Goal: Task Accomplishment & Management: Complete application form

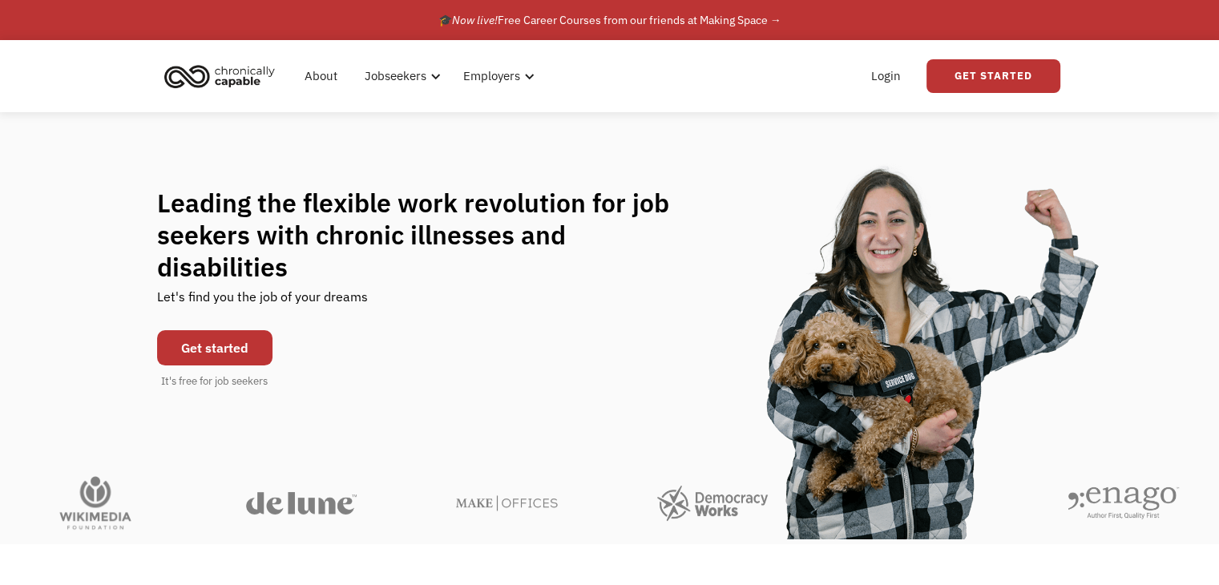
click at [237, 330] on link "Get started" at bounding box center [214, 347] width 115 height 35
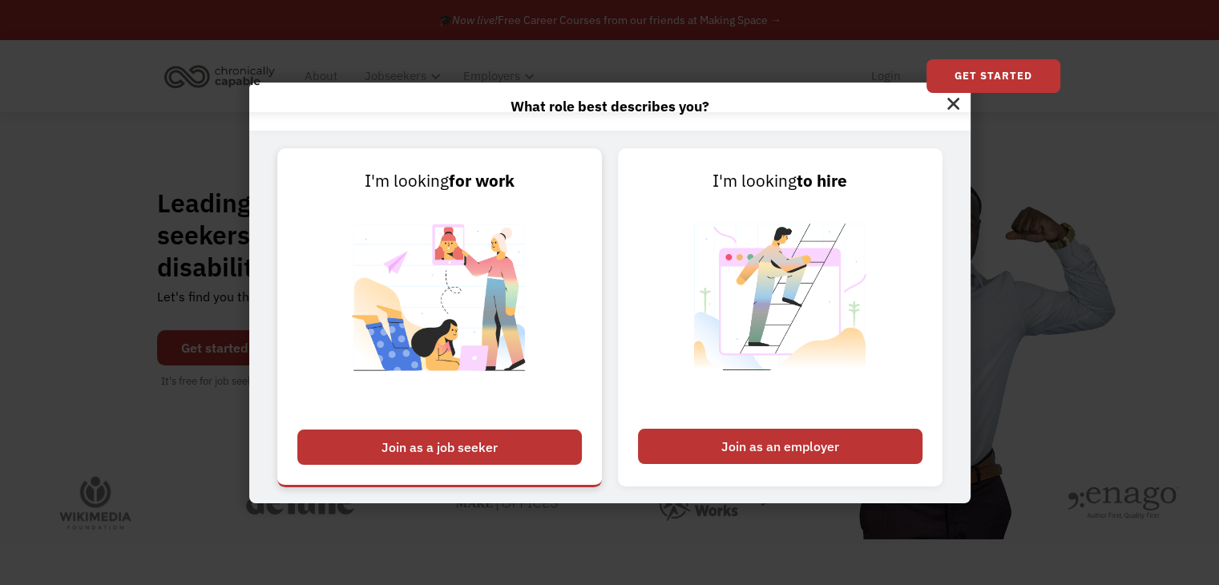
click at [481, 444] on div "Join as a job seeker" at bounding box center [439, 446] width 284 height 35
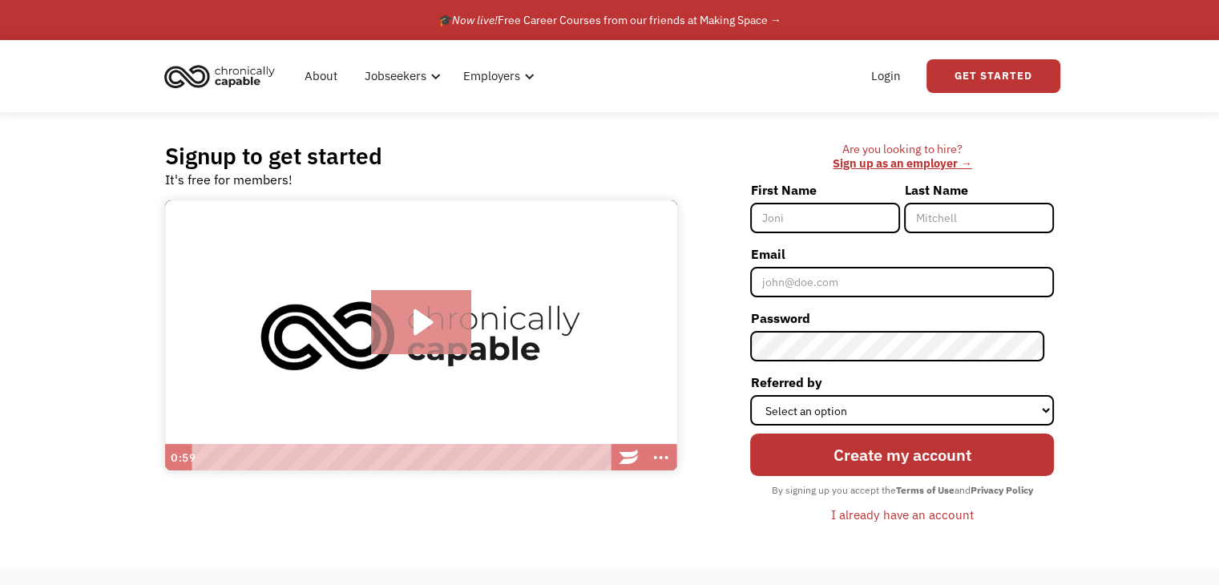
click at [432, 333] on icon "Play Video: Introducing Chronically Capable" at bounding box center [421, 322] width 100 height 64
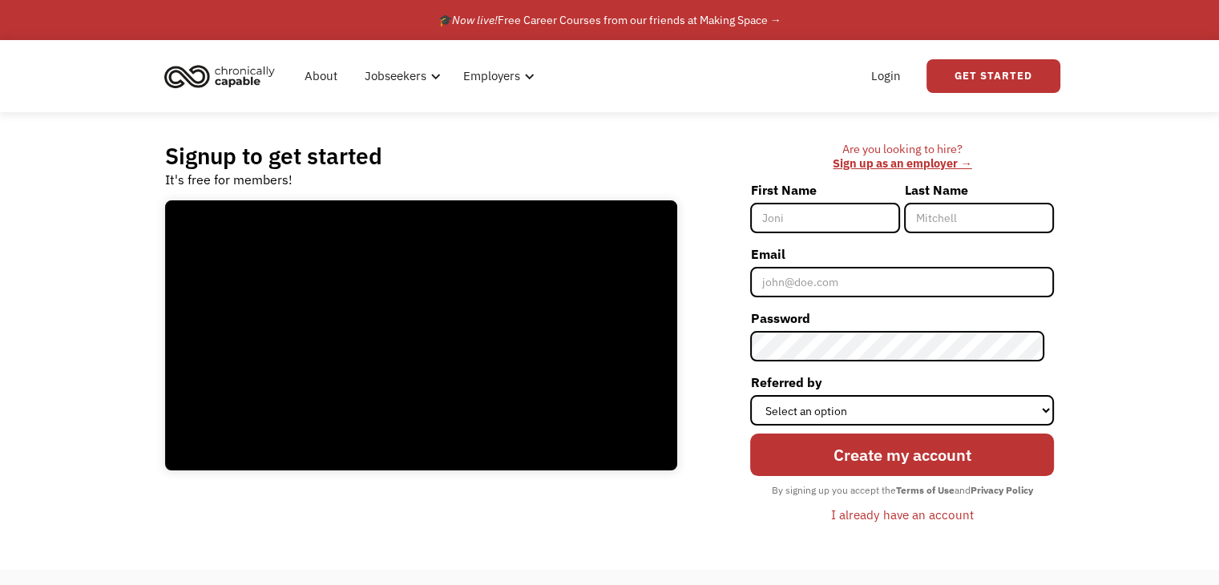
click at [814, 225] on input "First Name" at bounding box center [825, 218] width 150 height 30
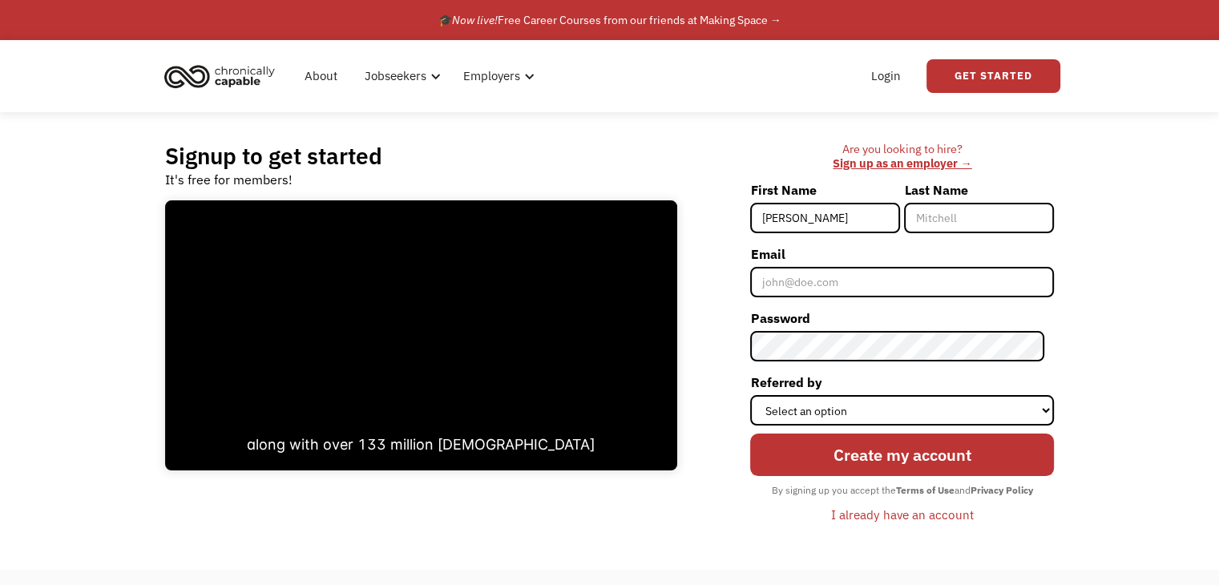
type input "[PERSON_NAME]"
click at [973, 225] on input "Last Name" at bounding box center [979, 218] width 150 height 30
type input "[PERSON_NAME]"
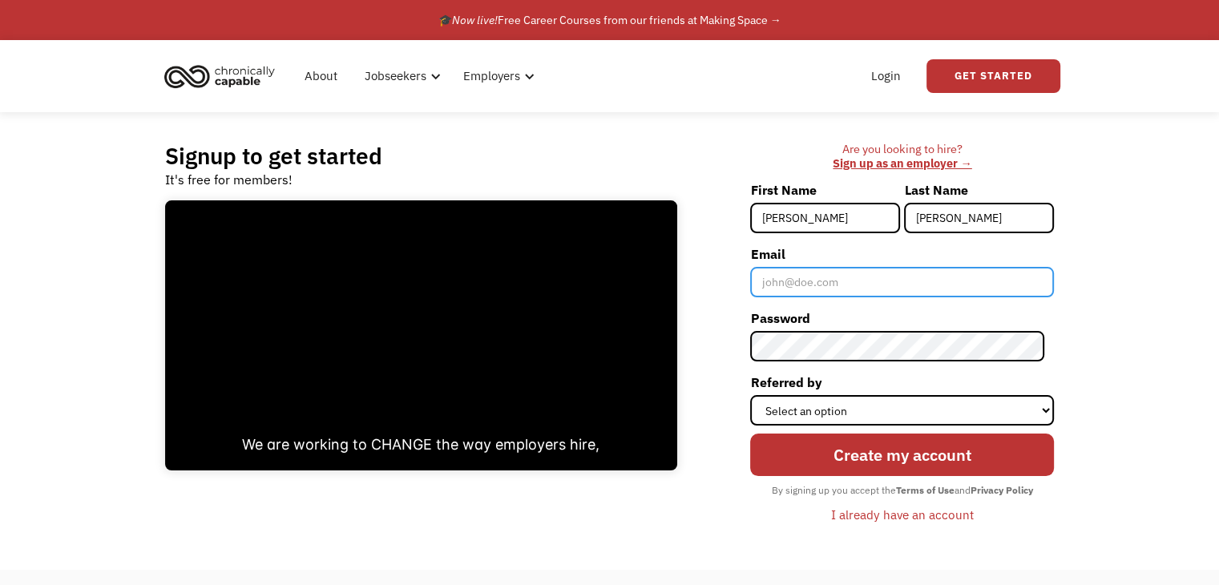
click at [924, 267] on input "Email" at bounding box center [902, 282] width 304 height 30
type input "Elizabeth.mk.Jones@gmail.com"
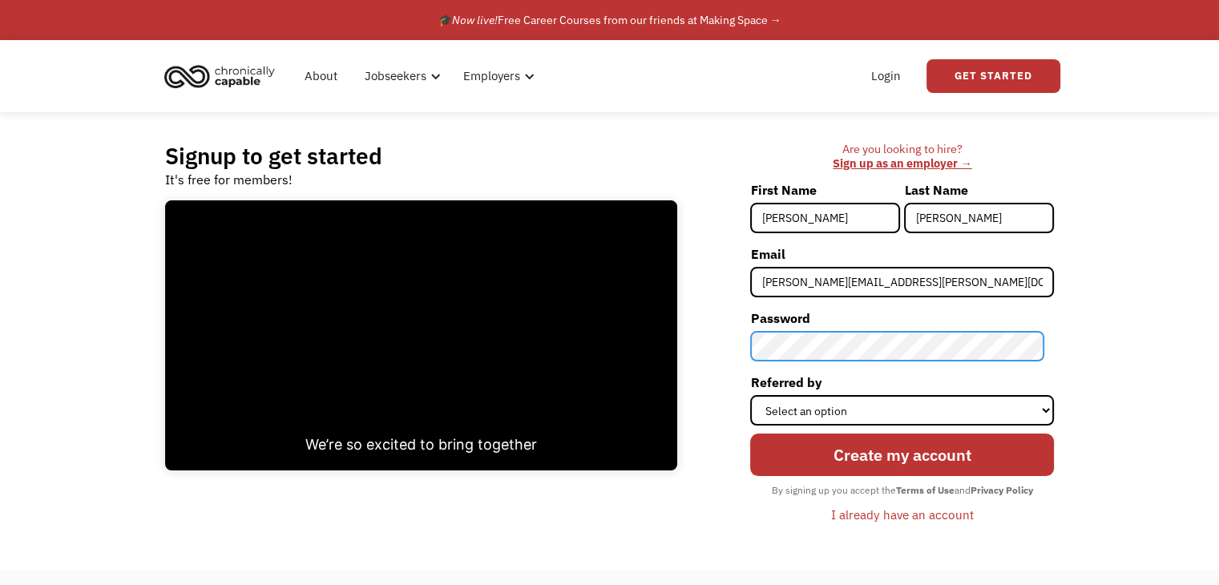
click at [716, 361] on div "Are you looking to hire? ‍ Sign up as an employer → First Name Elizabeth Last N…" at bounding box center [873, 341] width 361 height 399
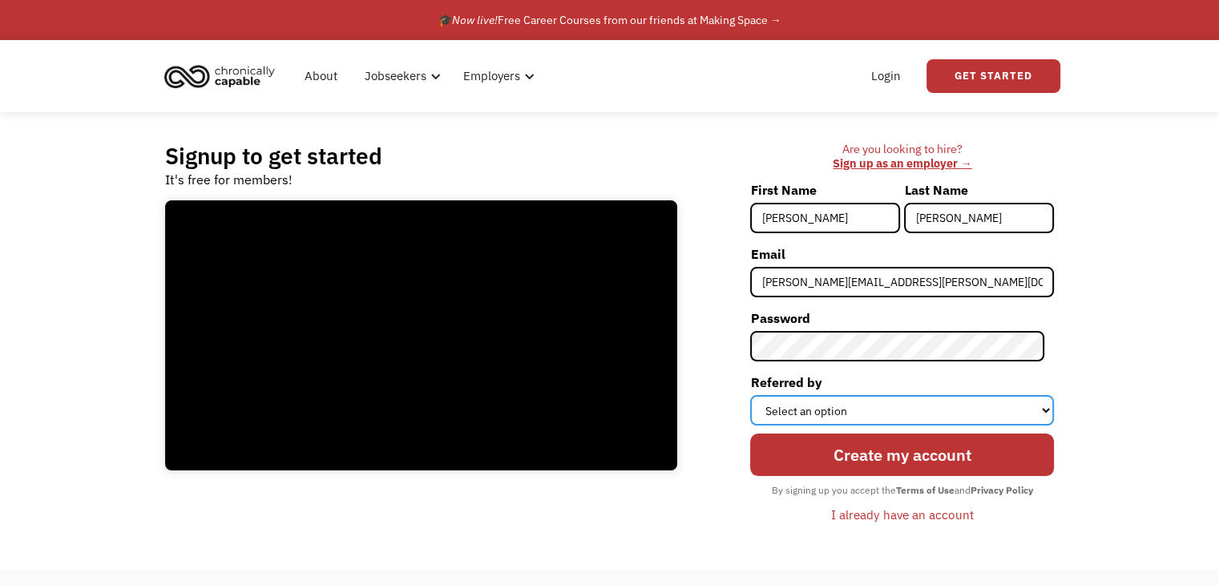
click at [957, 410] on select "Select an option Instagram Facebook Twitter Search Engine News Article Word of …" at bounding box center [902, 410] width 304 height 30
select select "Other"
click at [760, 395] on select "Select an option Instagram Facebook Twitter Search Engine News Article Word of …" at bounding box center [902, 410] width 304 height 30
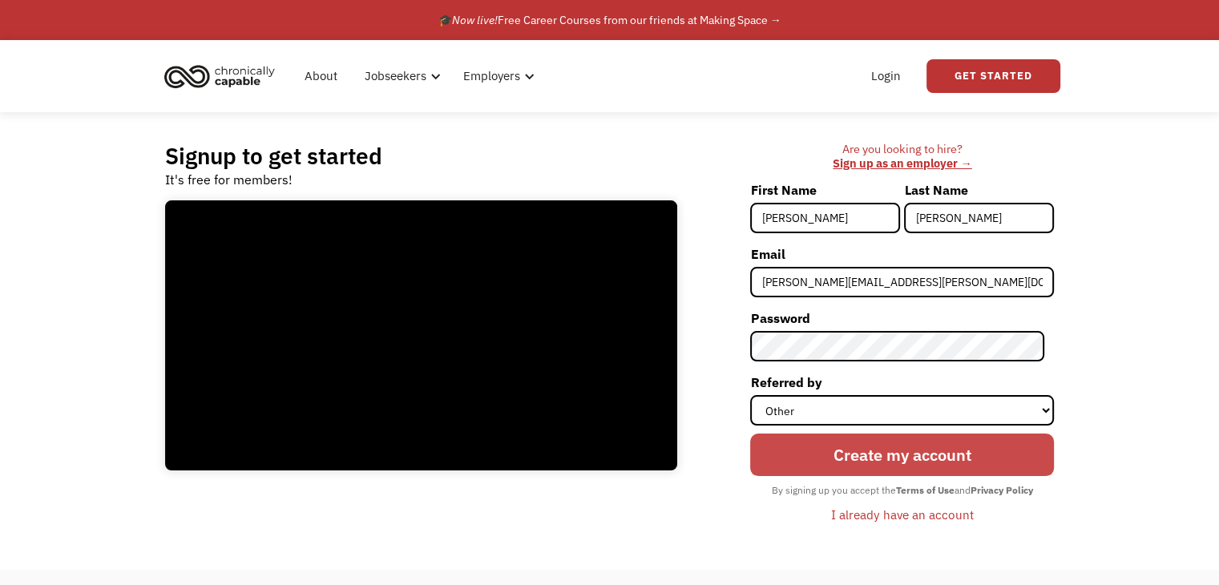
click at [909, 461] on input "Create my account" at bounding box center [902, 455] width 304 height 42
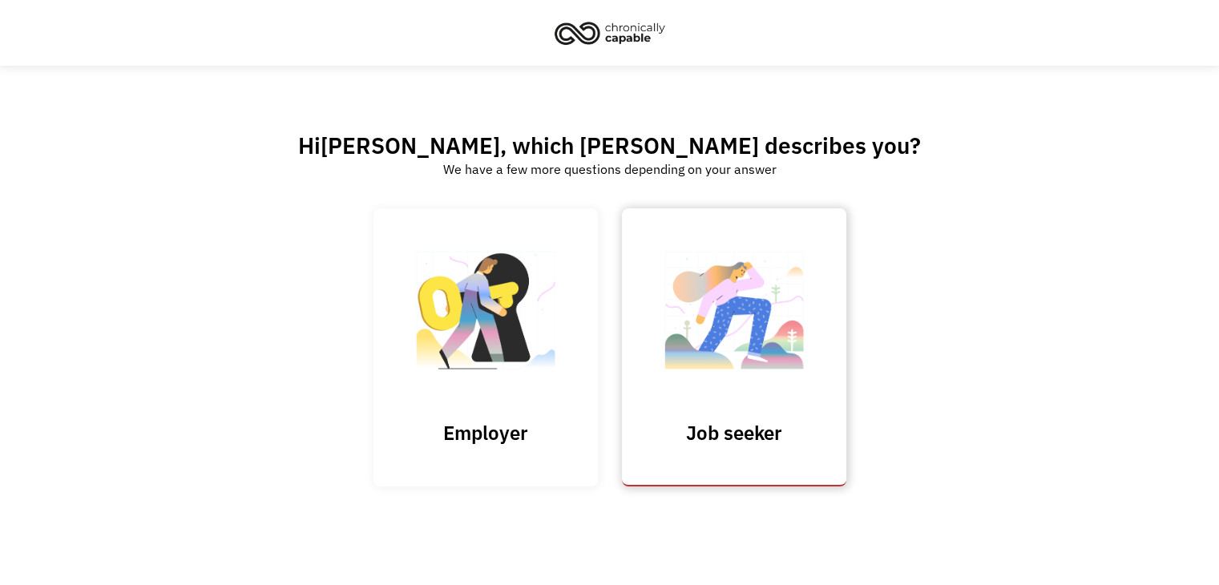
click at [756, 442] on h3 "Job seeker" at bounding box center [734, 433] width 160 height 24
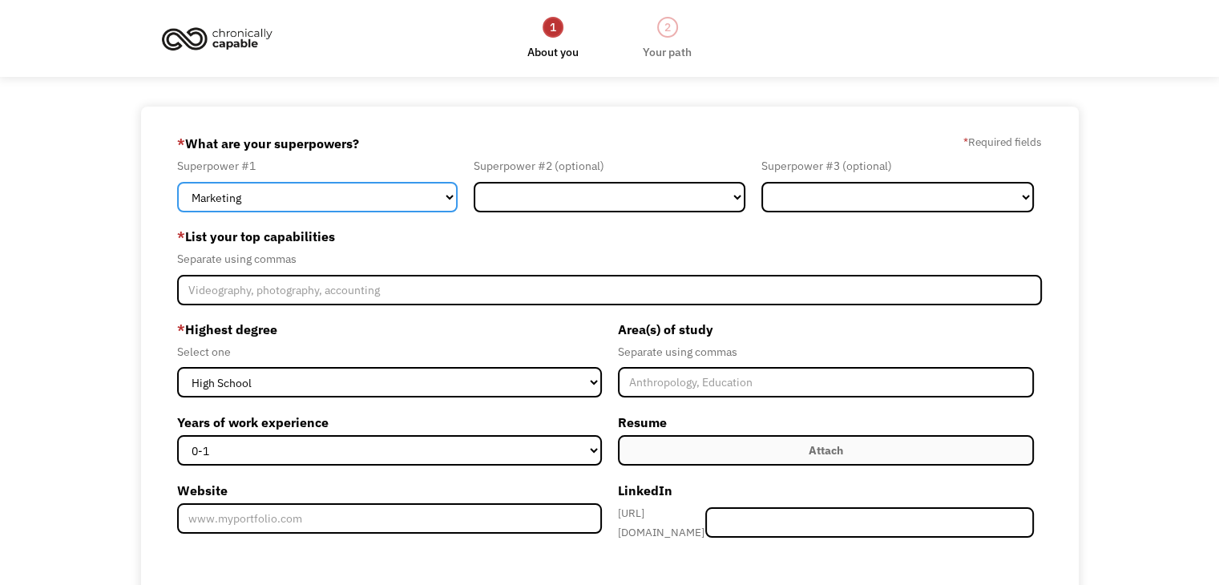
click at [329, 193] on select "Marketing Human Resources Finance Technology Operations Sales Industrial & Manu…" at bounding box center [317, 197] width 280 height 30
click at [137, 210] on div "68bde6a92419e5f44c8b84e4 elizabeth.mk.jones@gmail.com Elizabeth Jones Other * W…" at bounding box center [609, 452] width 1219 height 691
click at [313, 201] on select "Marketing Human Resources Finance Technology Operations Sales Industrial & Manu…" at bounding box center [317, 197] width 280 height 30
select select "Communications & Public Relations"
click at [177, 182] on select "Marketing Human Resources Finance Technology Operations Sales Industrial & Manu…" at bounding box center [317, 197] width 280 height 30
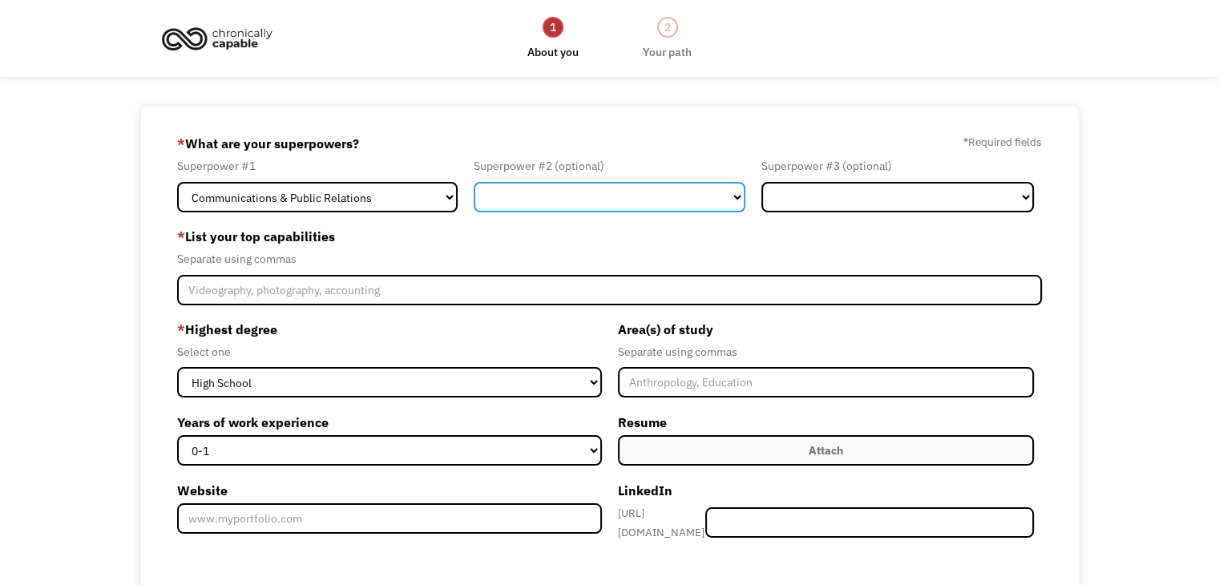
click at [523, 195] on select "Marketing Human Resources Finance Technology Operations Sales Industrial & Manu…" at bounding box center [610, 197] width 272 height 30
select select "Human Resources"
click at [474, 182] on select "Marketing Human Resources Finance Technology Operations Sales Industrial & Manu…" at bounding box center [610, 197] width 272 height 30
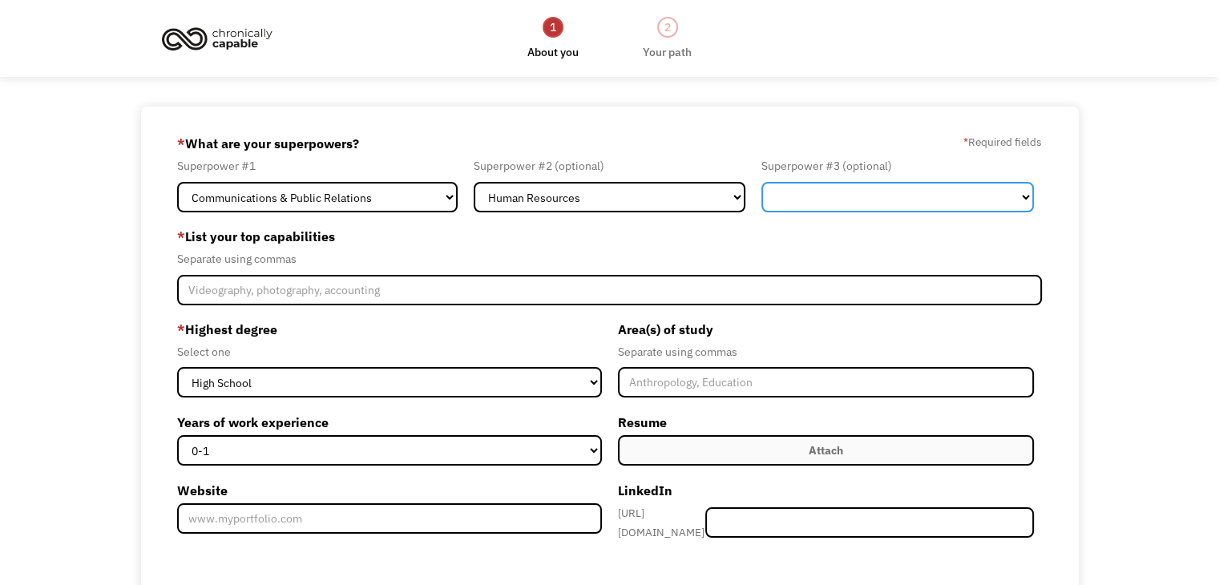
click at [830, 187] on select "Marketing Human Resources Finance Technology Operations Sales Industrial & Manu…" at bounding box center [897, 197] width 272 height 30
select select "Customer Service"
click at [761, 182] on select "Marketing Human Resources Finance Technology Operations Sales Industrial & Manu…" at bounding box center [897, 197] width 272 height 30
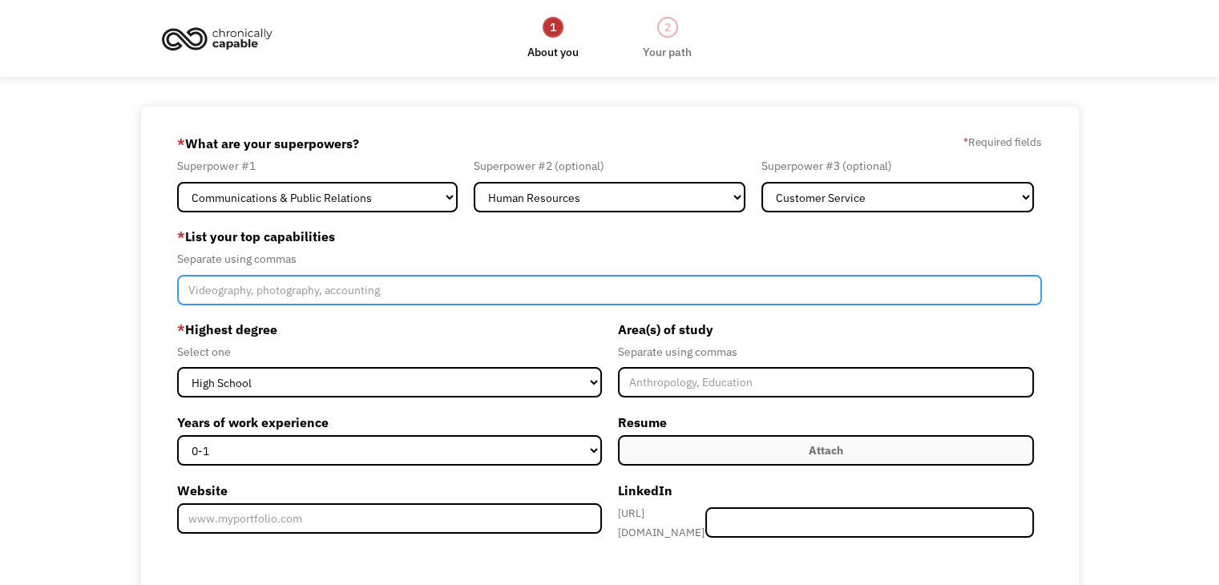
click at [242, 298] on input "Member-Create-Step1" at bounding box center [609, 290] width 865 height 30
type input "Art"
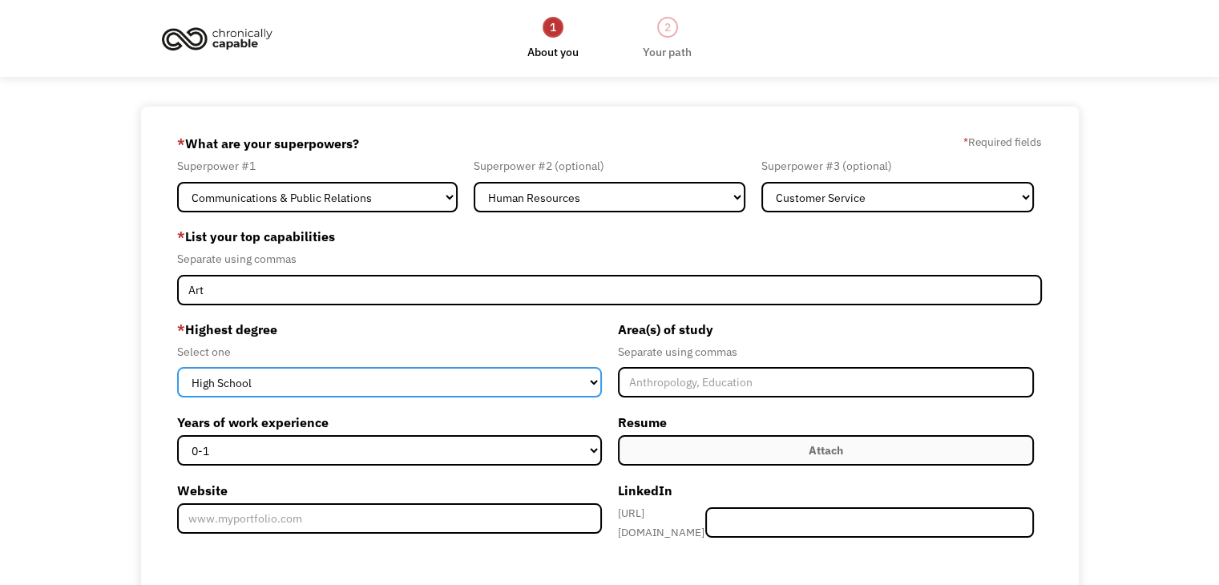
click at [349, 377] on select "High School Associates Bachelors Master's PhD" at bounding box center [389, 382] width 424 height 30
click at [177, 367] on select "High School Associates Bachelors Master's PhD" at bounding box center [389, 382] width 424 height 30
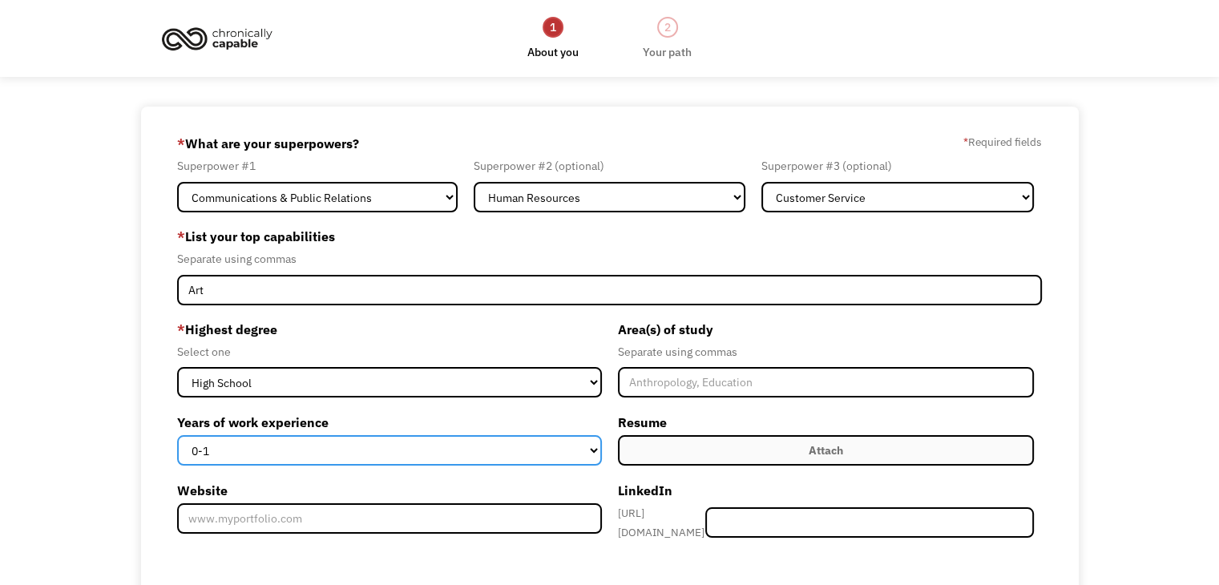
click at [544, 443] on select "0-1 2-4 5-10 11-15 15+" at bounding box center [389, 450] width 424 height 30
select select "5-10"
click at [177, 435] on select "0-1 2-4 5-10 11-15 15+" at bounding box center [389, 450] width 424 height 30
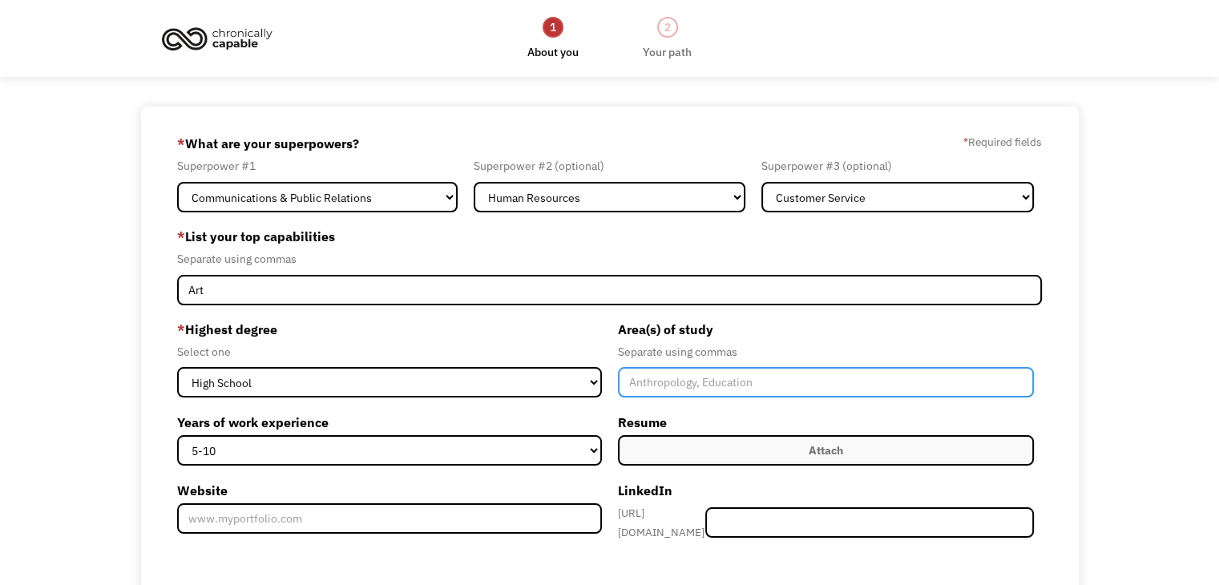
click at [745, 382] on input "Member-Create-Step1" at bounding box center [826, 382] width 416 height 30
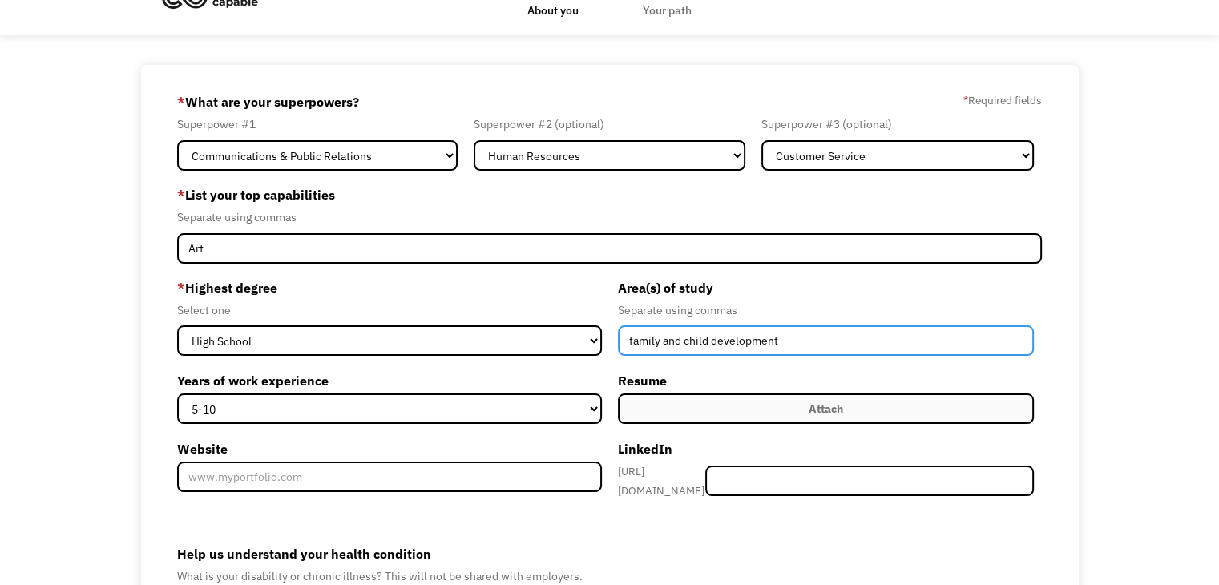
type input "family and child development"
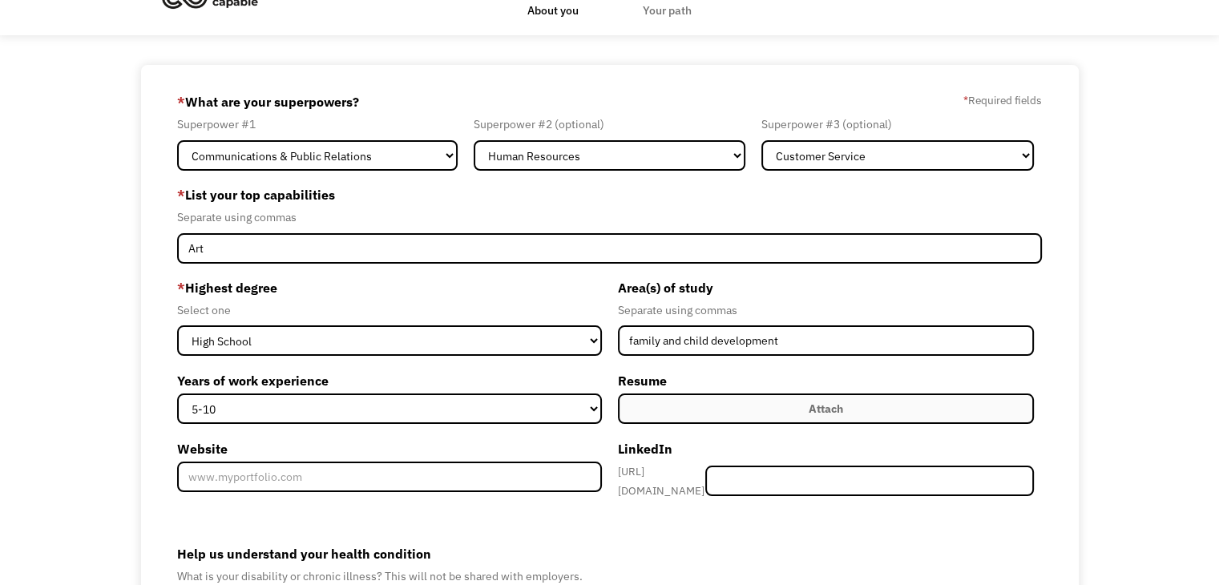
click at [829, 407] on div "Attach" at bounding box center [826, 408] width 34 height 19
click at [857, 119] on div "Superpower #3 (optional)" at bounding box center [897, 124] width 272 height 19
click at [788, 417] on label "Attach" at bounding box center [826, 408] width 416 height 30
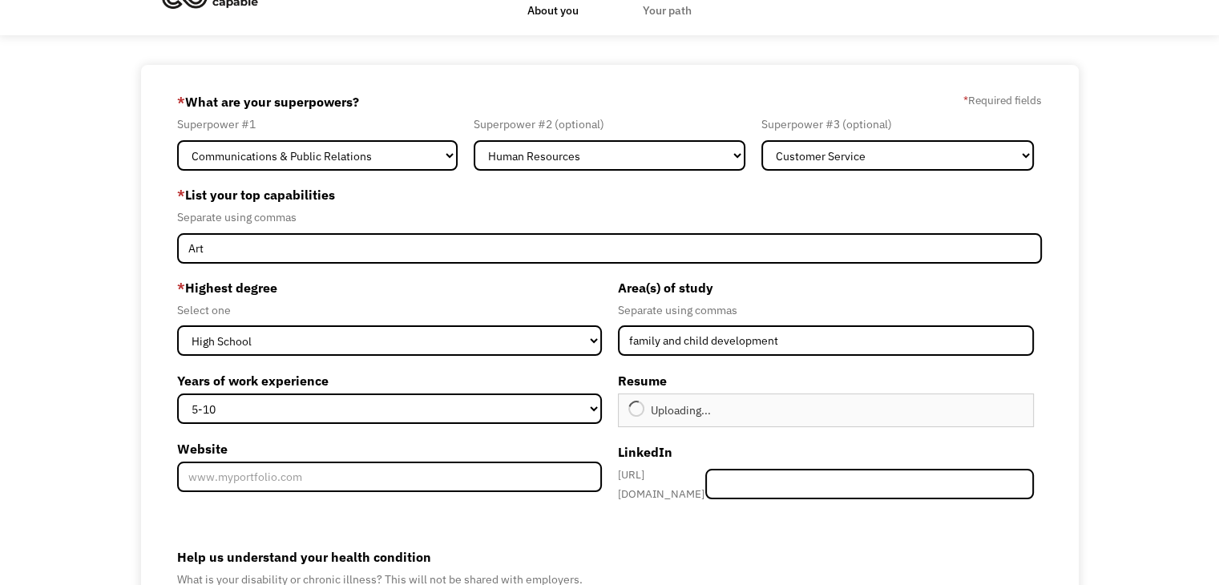
type input "Continue"
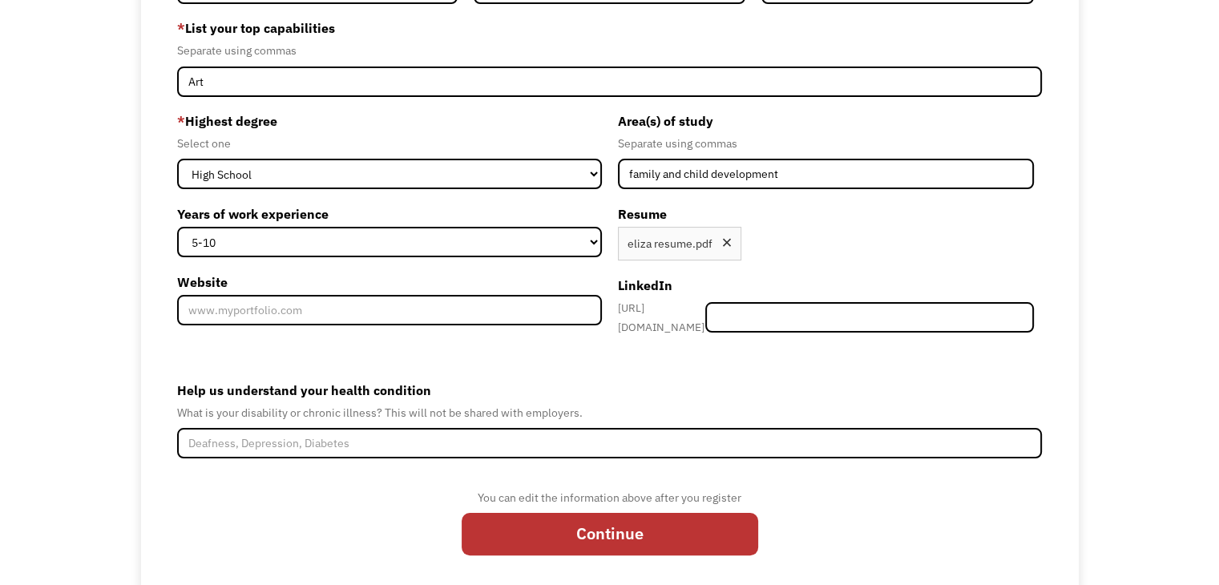
scroll to position [236, 0]
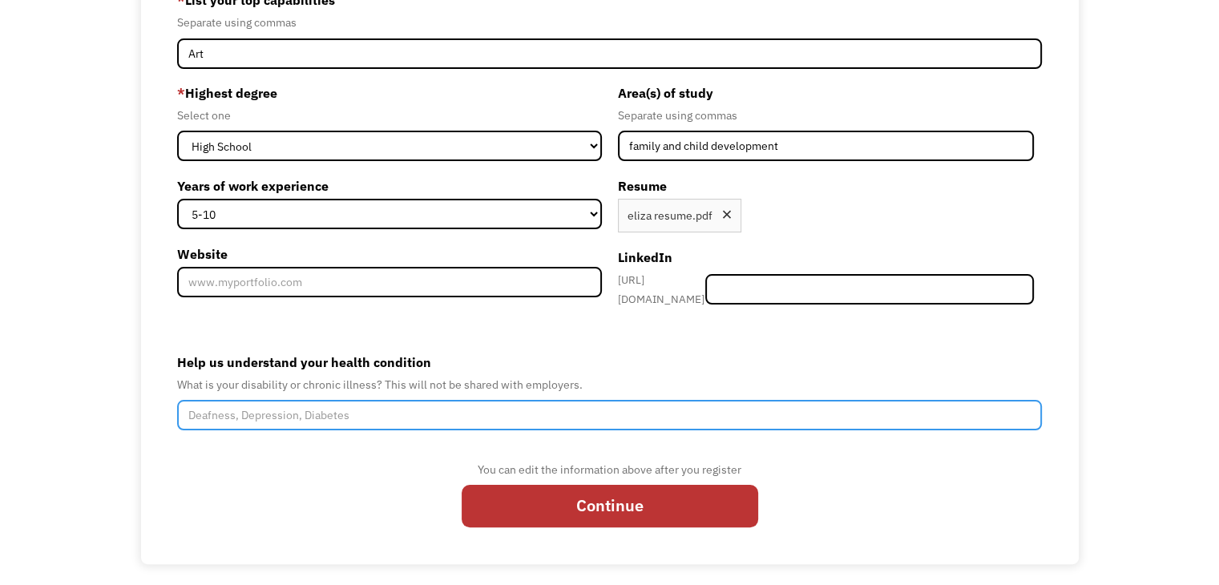
click at [438, 401] on input "Help us understand your health condition" at bounding box center [609, 415] width 865 height 30
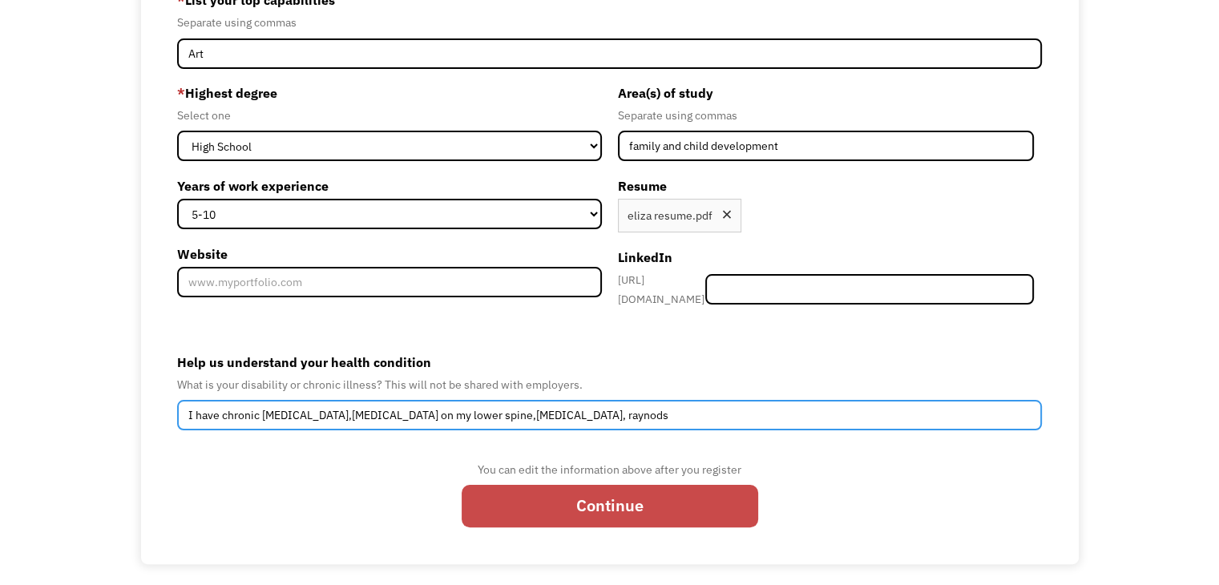
type input "I have chronic migraines,bone spurs on my lower spine,high blood pressure, rayn…"
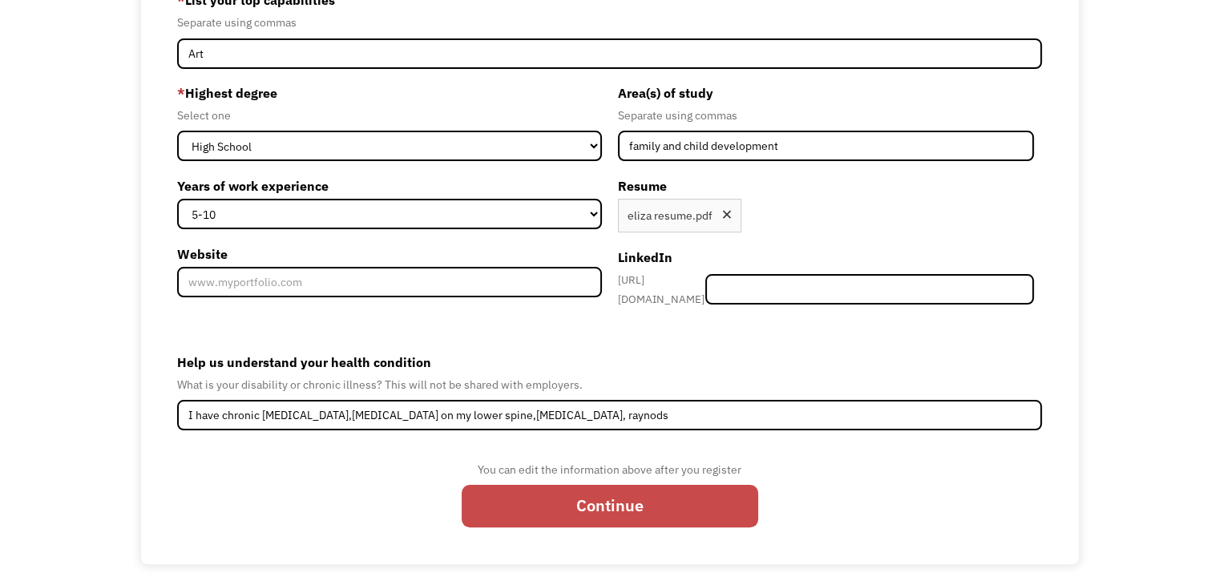
click at [644, 493] on input "Continue" at bounding box center [610, 506] width 296 height 42
type input "Please wait..."
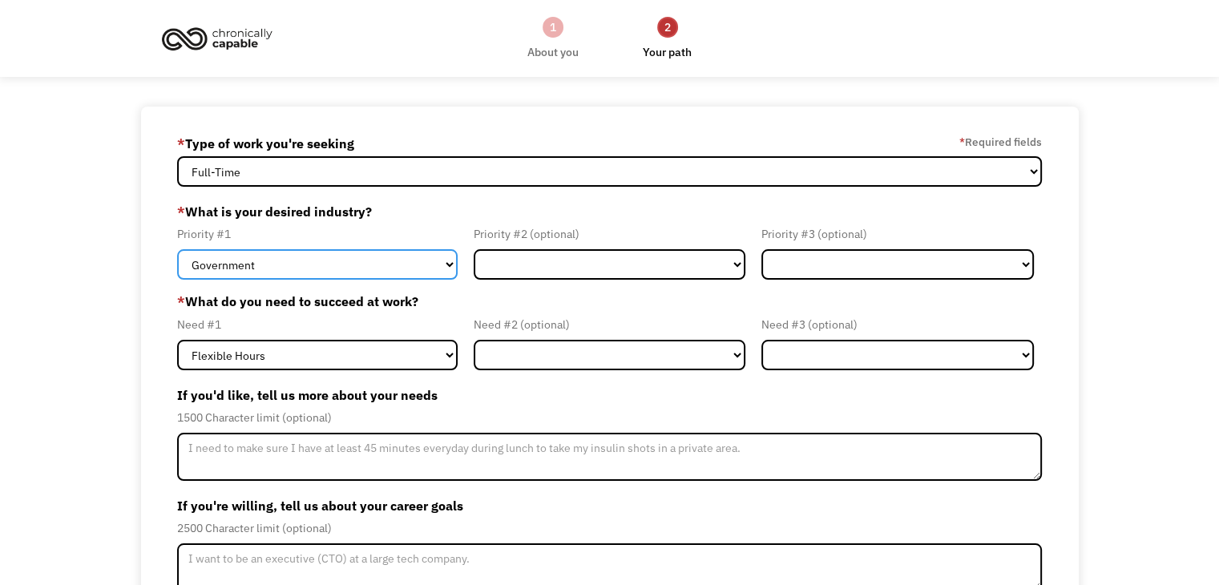
click at [378, 265] on select "Government Finance & Insurance Health & Social Care Tech & Engineering Creative…" at bounding box center [317, 264] width 280 height 30
select select "Education"
click at [177, 249] on select "Government Finance & Insurance Health & Social Care Tech & Engineering Creative…" at bounding box center [317, 264] width 280 height 30
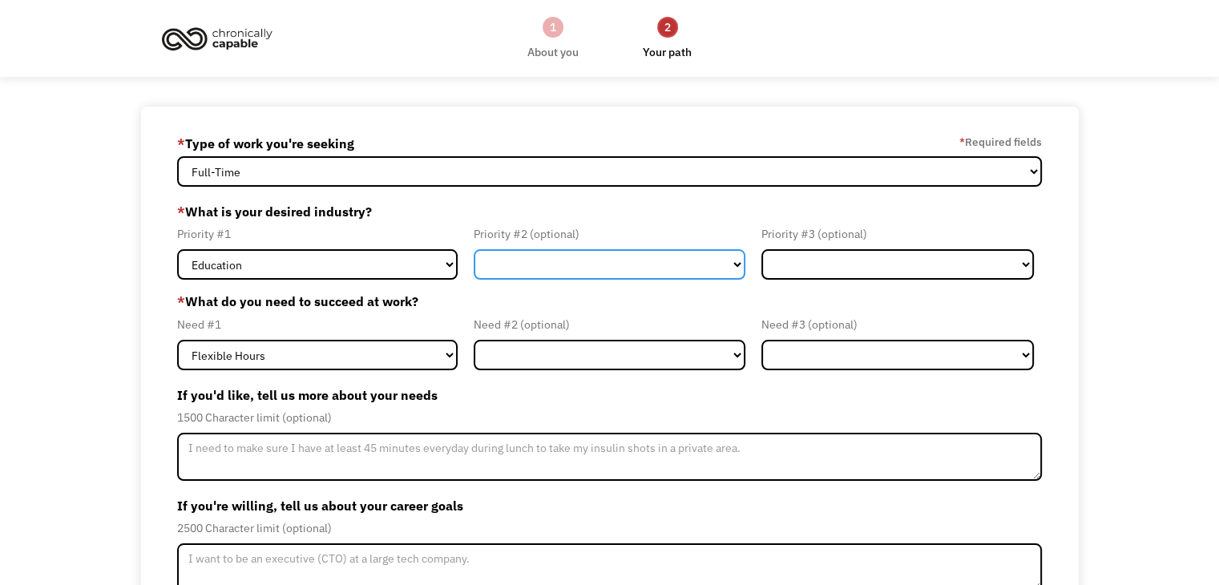
click at [560, 262] on select "Government Finance & Insurance Health & Social Care Tech & Engineering Creative…" at bounding box center [610, 264] width 272 height 30
select select "Health & Social Care"
click at [474, 249] on select "Government Finance & Insurance Health & Social Care Tech & Engineering Creative…" at bounding box center [610, 264] width 272 height 30
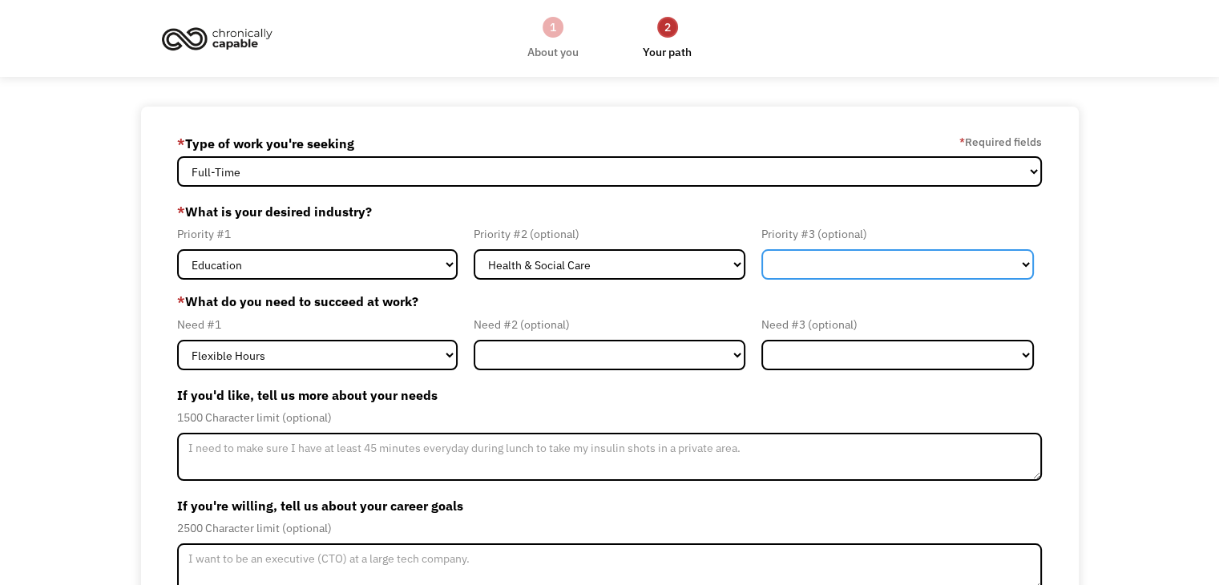
click at [792, 276] on select "Government Finance & Insurance Health & Social Care Tech & Engineering Creative…" at bounding box center [897, 264] width 272 height 30
select select "Creative & Design"
click at [761, 249] on select "Government Finance & Insurance Health & Social Care Tech & Engineering Creative…" at bounding box center [897, 264] width 272 height 30
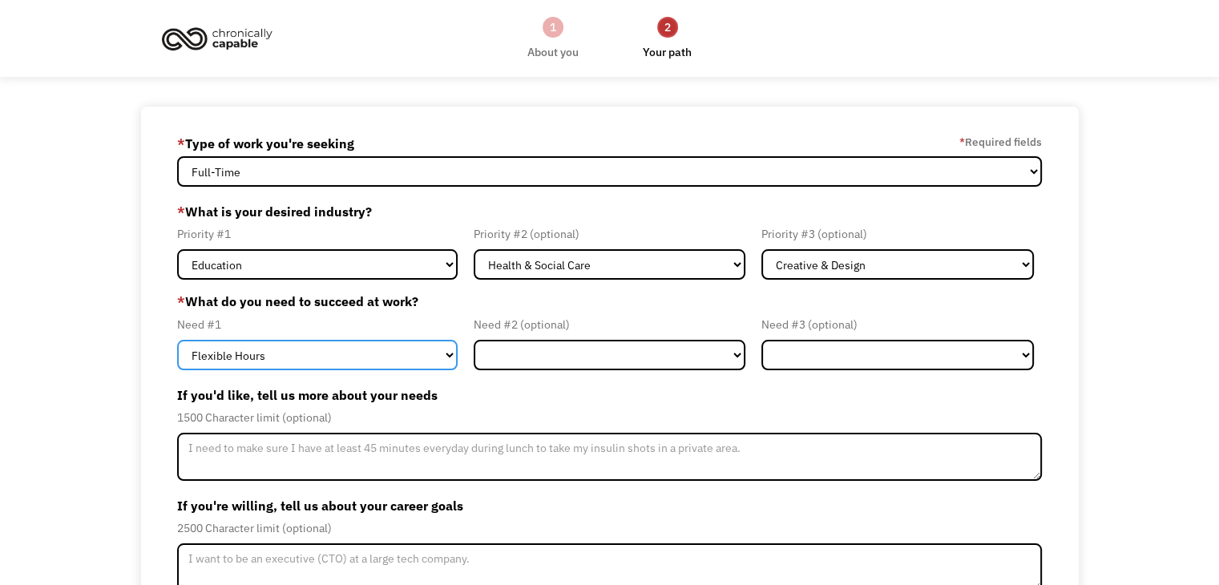
click at [425, 356] on select "Flexible Hours Remote Work Service Animal On-site Accommodations Visual Support…" at bounding box center [317, 355] width 280 height 30
click at [425, 357] on select "Flexible Hours Remote Work Service Animal On-site Accommodations Visual Support…" at bounding box center [317, 355] width 280 height 30
select select "On-site Accommodations"
click at [177, 340] on select "Flexible Hours Remote Work Service Animal On-site Accommodations Visual Support…" at bounding box center [317, 355] width 280 height 30
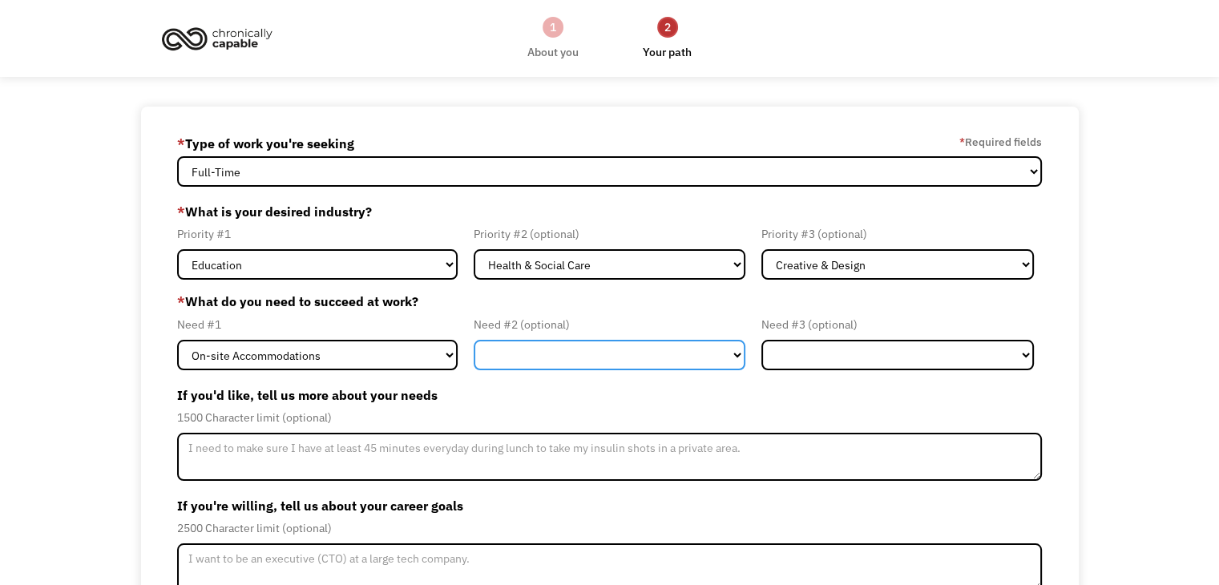
click at [609, 353] on select "Flexible Hours Remote Work Service Animal On-site Accommodations Visual Support…" at bounding box center [610, 355] width 272 height 30
select select "Flexible Hours"
click at [474, 340] on select "Flexible Hours Remote Work Service Animal On-site Accommodations Visual Support…" at bounding box center [610, 355] width 272 height 30
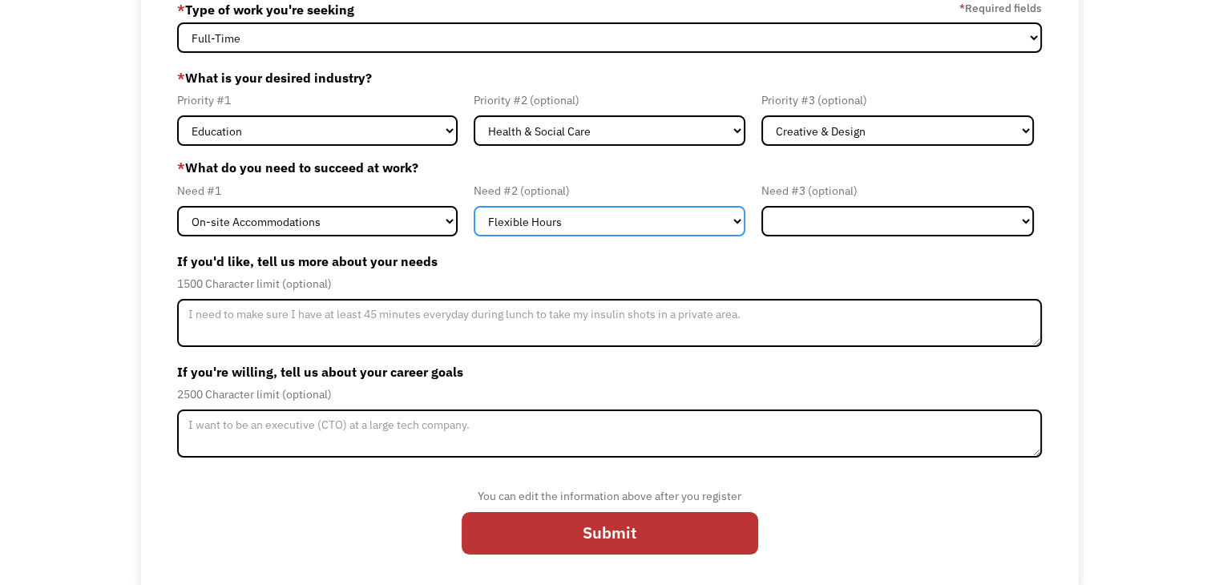
scroll to position [138, 0]
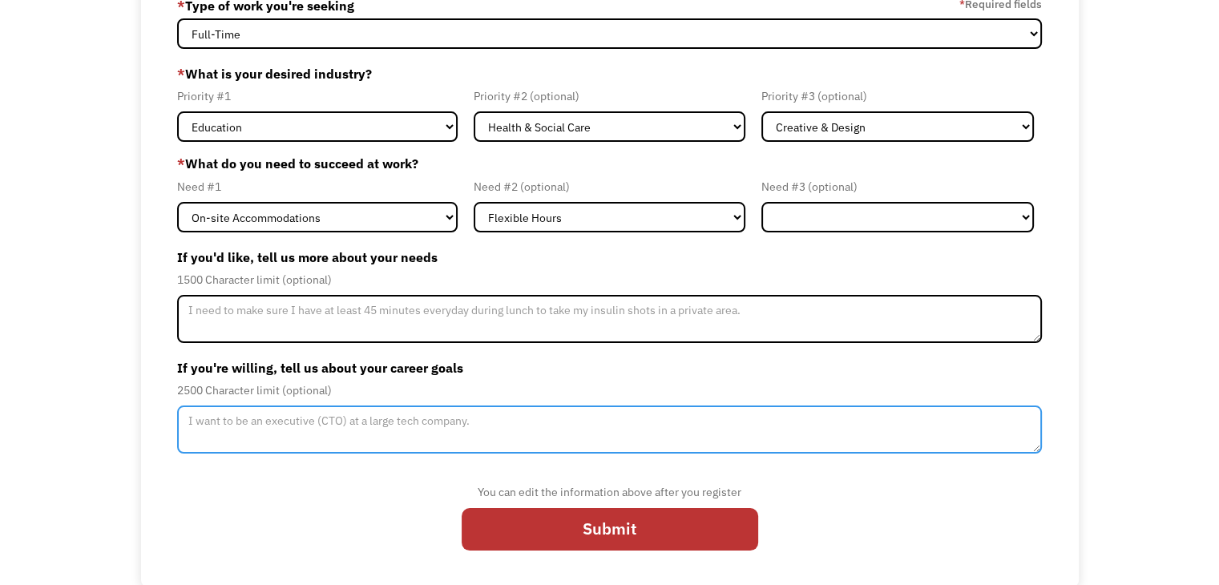
click at [607, 425] on textarea "Member-Update-Form-Step2" at bounding box center [609, 429] width 865 height 48
type textarea "i"
click at [463, 418] on textarea "I want to either do something in a school or be a thearapist." at bounding box center [609, 429] width 865 height 48
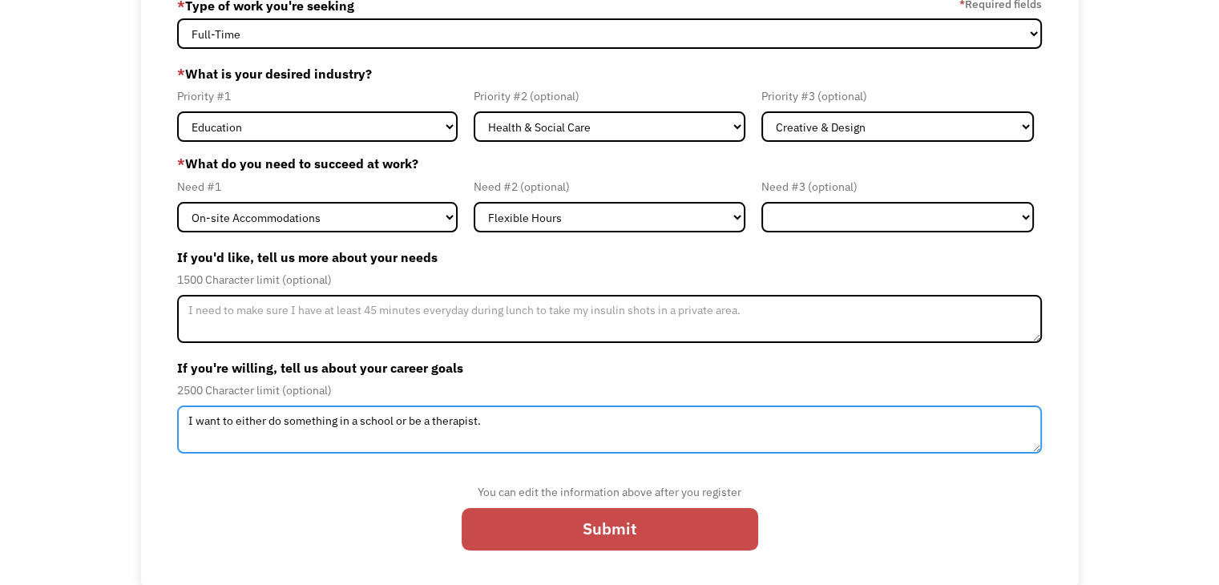
type textarea "I want to either do something in a school or be a therapist."
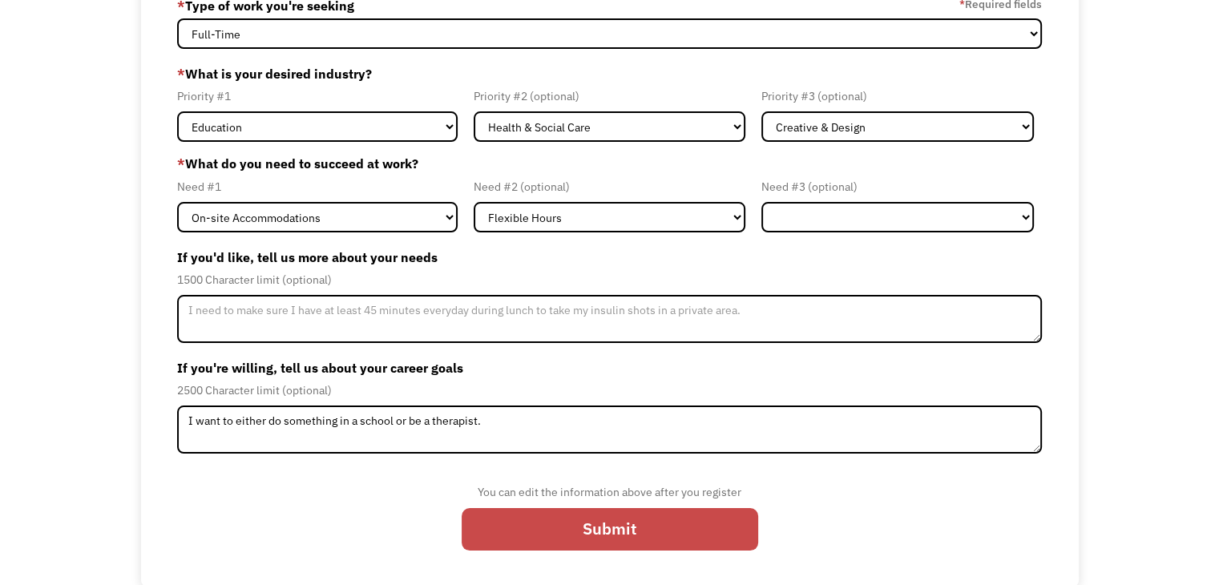
click at [531, 532] on input "Submit" at bounding box center [610, 529] width 296 height 42
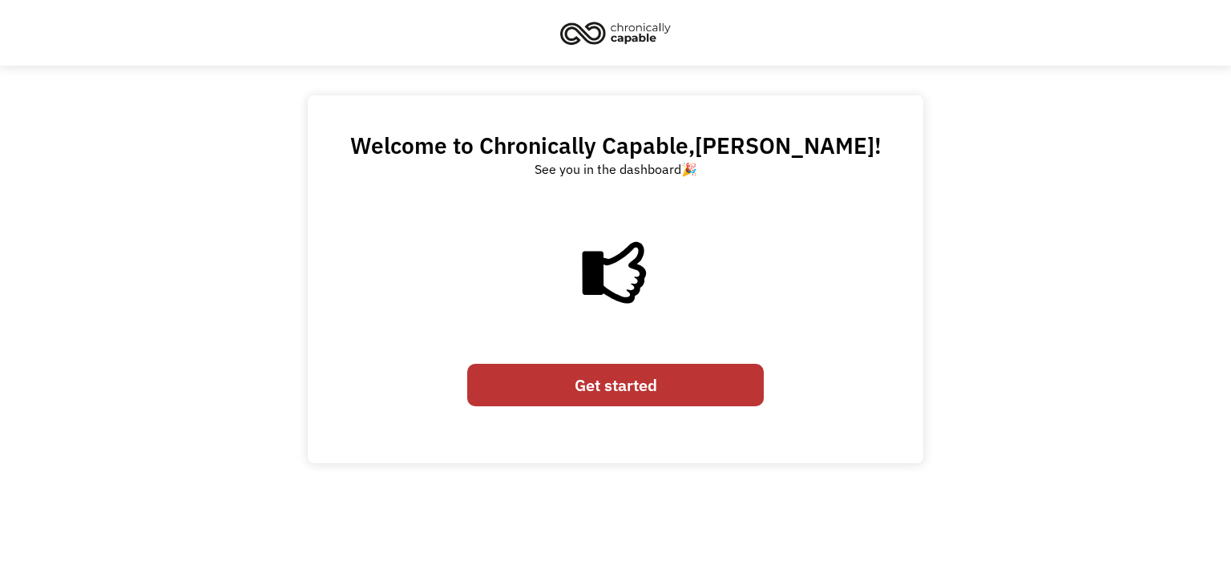
click at [575, 363] on div "Get started" at bounding box center [615, 385] width 296 height 58
click at [575, 365] on link "Get started" at bounding box center [615, 385] width 296 height 42
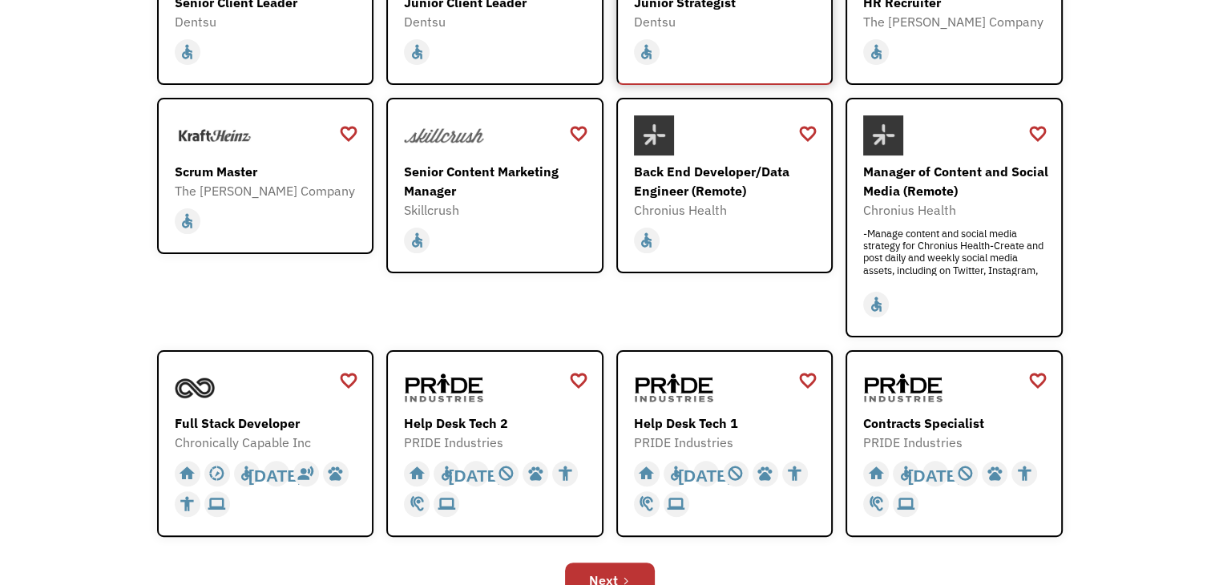
scroll to position [417, 0]
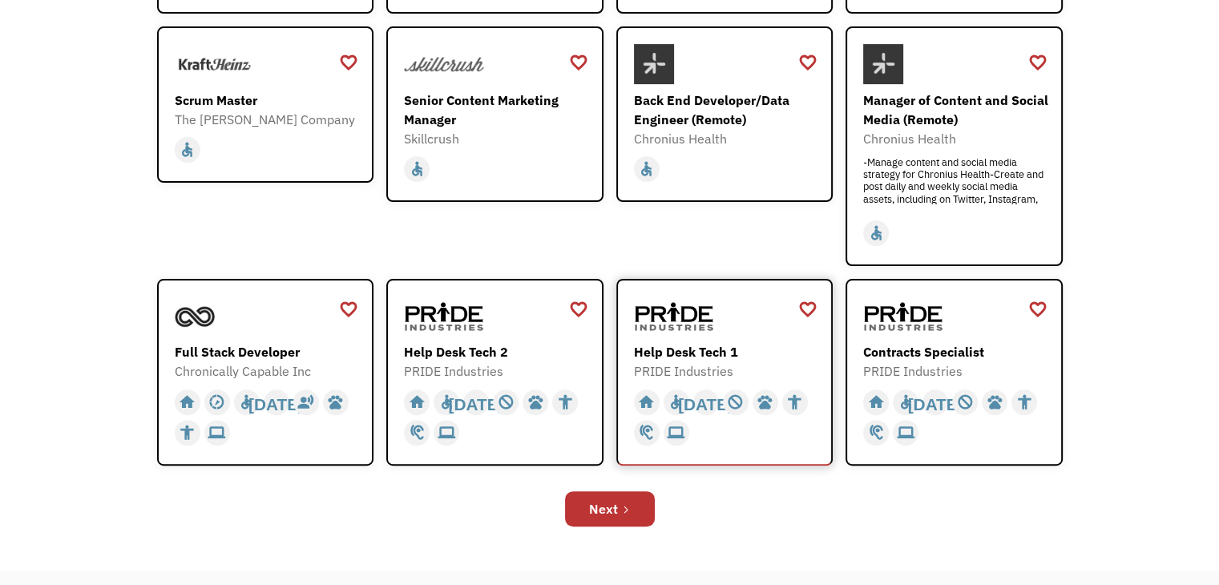
click at [722, 351] on div "Help Desk Tech 1" at bounding box center [727, 351] width 186 height 19
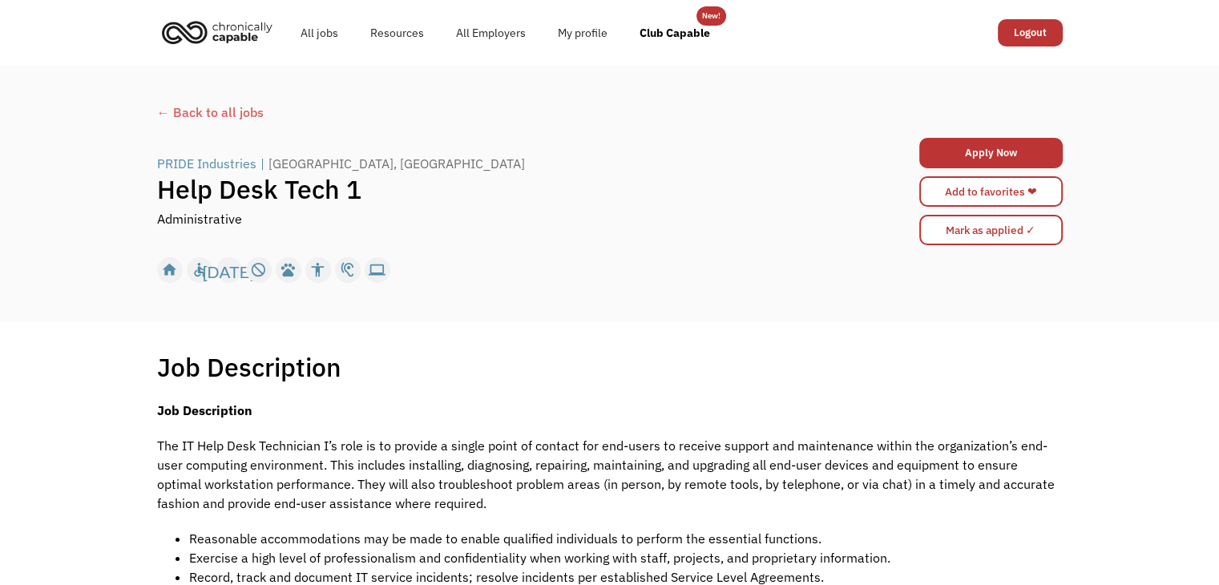
click at [228, 114] on div "← Back to all jobs" at bounding box center [609, 112] width 905 height 19
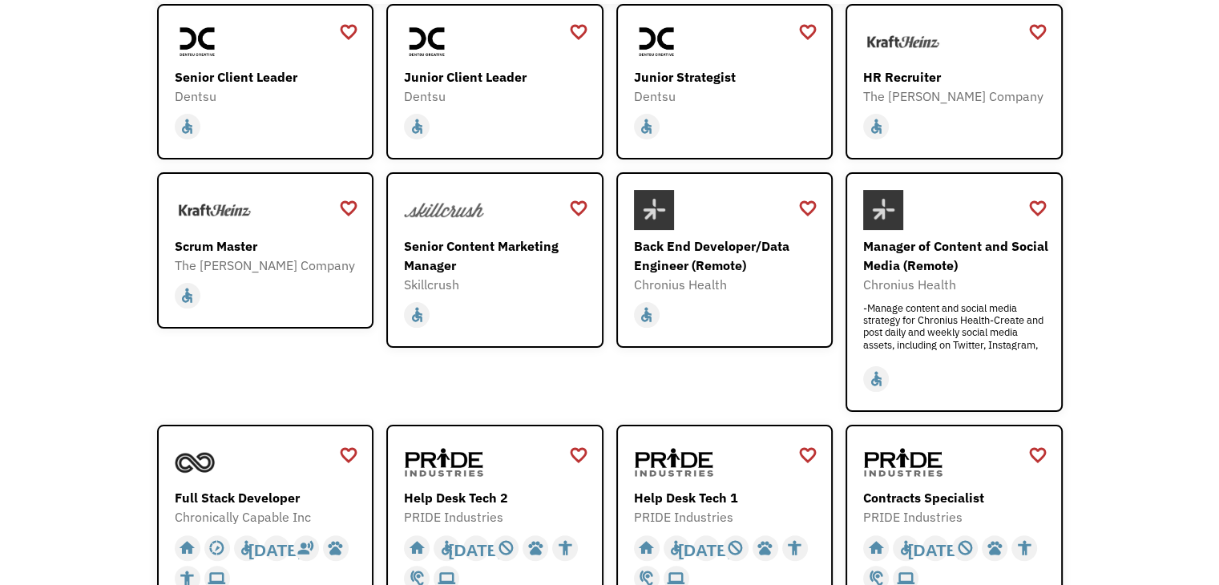
scroll to position [591, 0]
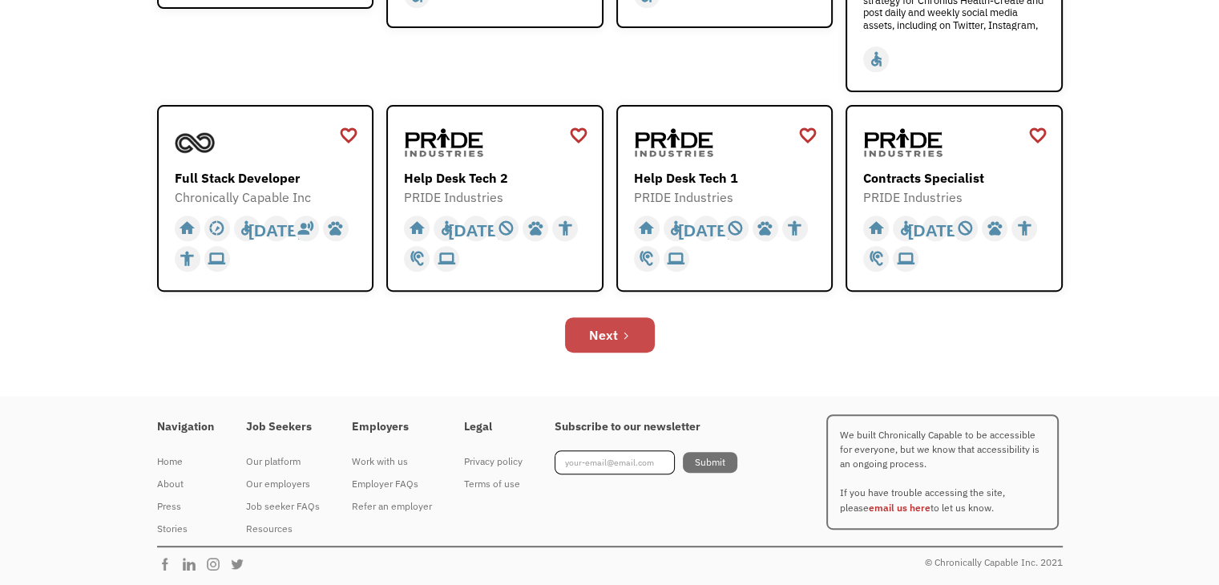
click at [609, 325] on div "Next" at bounding box center [603, 334] width 29 height 19
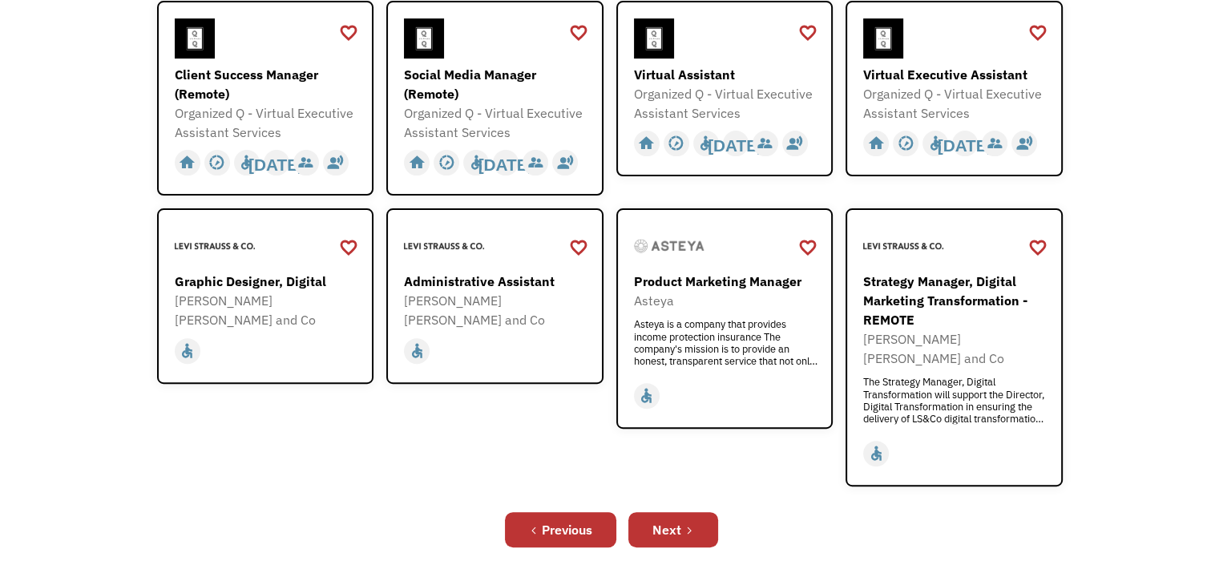
scroll to position [481, 0]
click at [681, 514] on link "Next" at bounding box center [673, 529] width 90 height 35
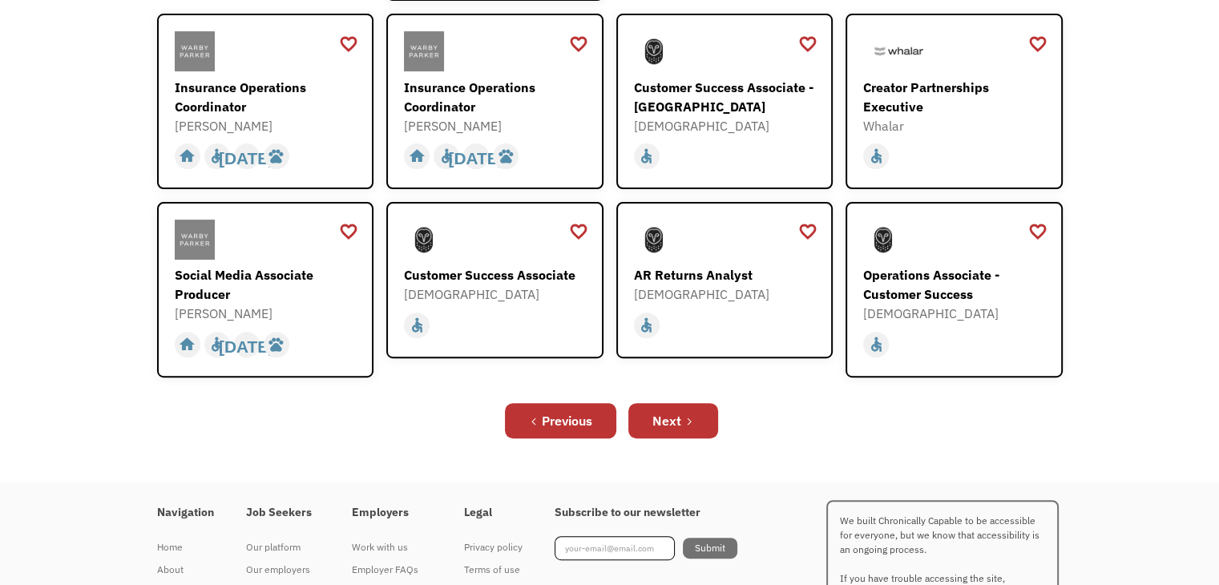
scroll to position [554, 0]
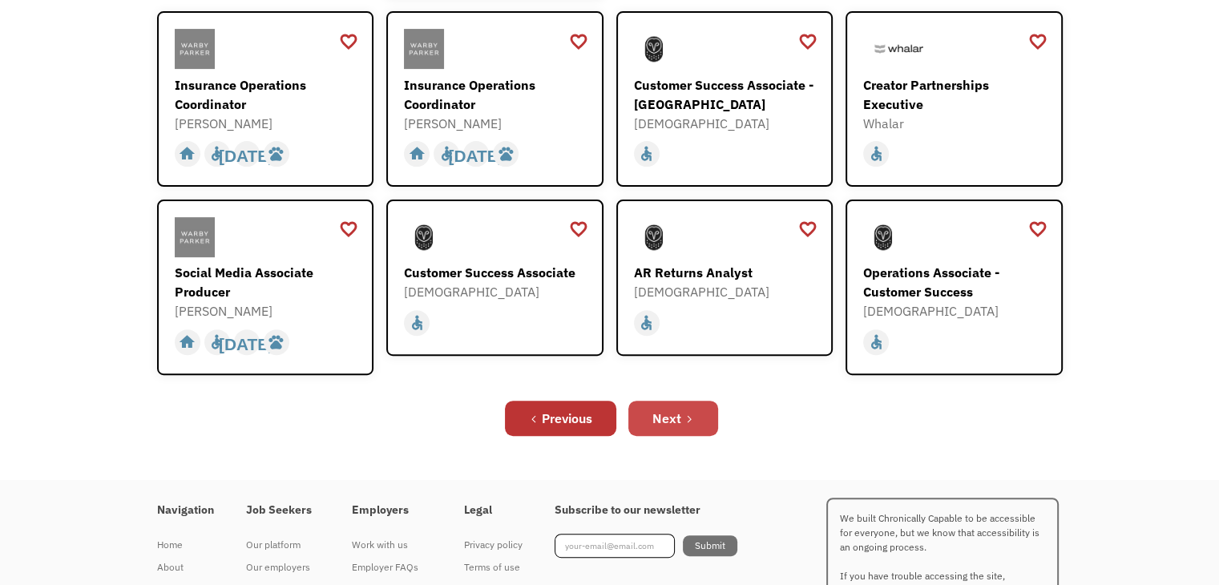
click at [678, 409] on div "Next" at bounding box center [666, 418] width 29 height 19
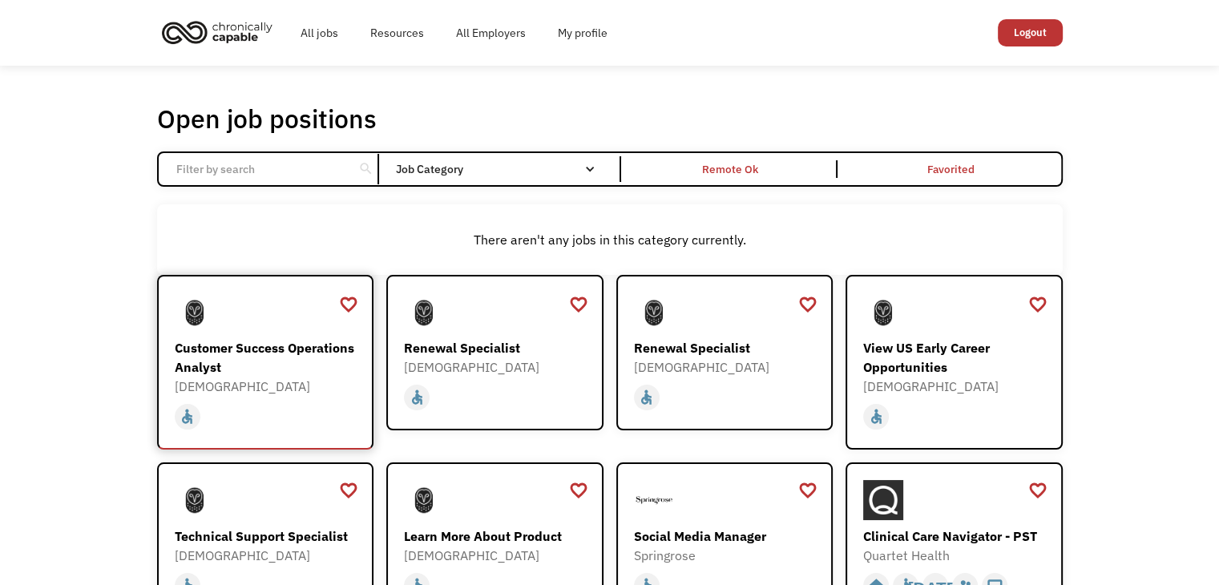
click at [333, 377] on div "[DEMOGRAPHIC_DATA]" at bounding box center [268, 386] width 186 height 19
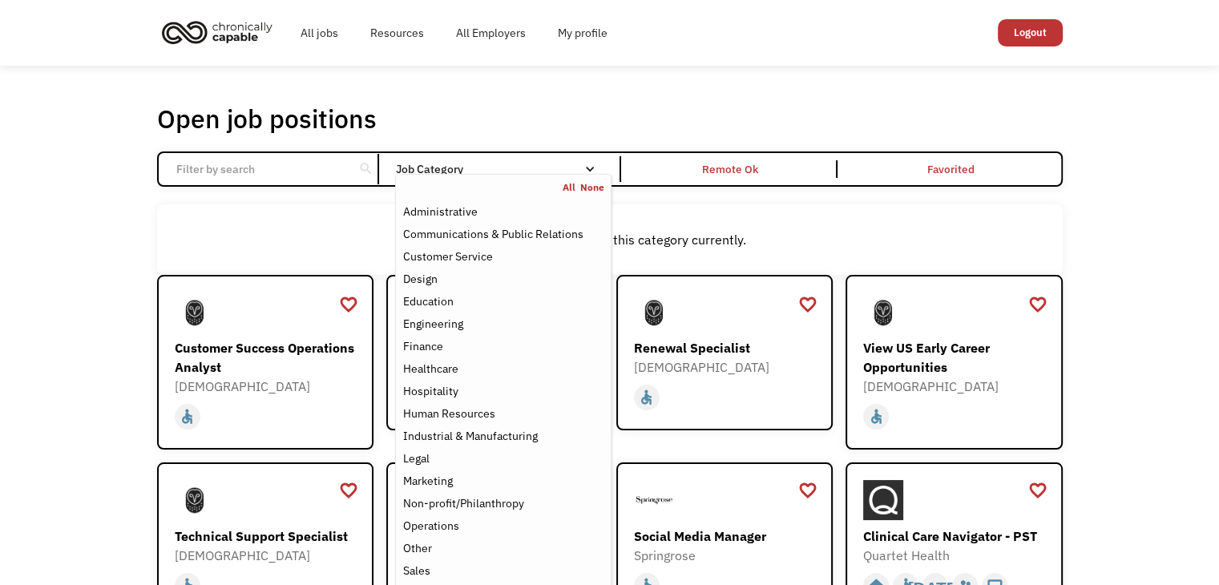
click at [534, 158] on div "Job Category" at bounding box center [503, 169] width 216 height 26
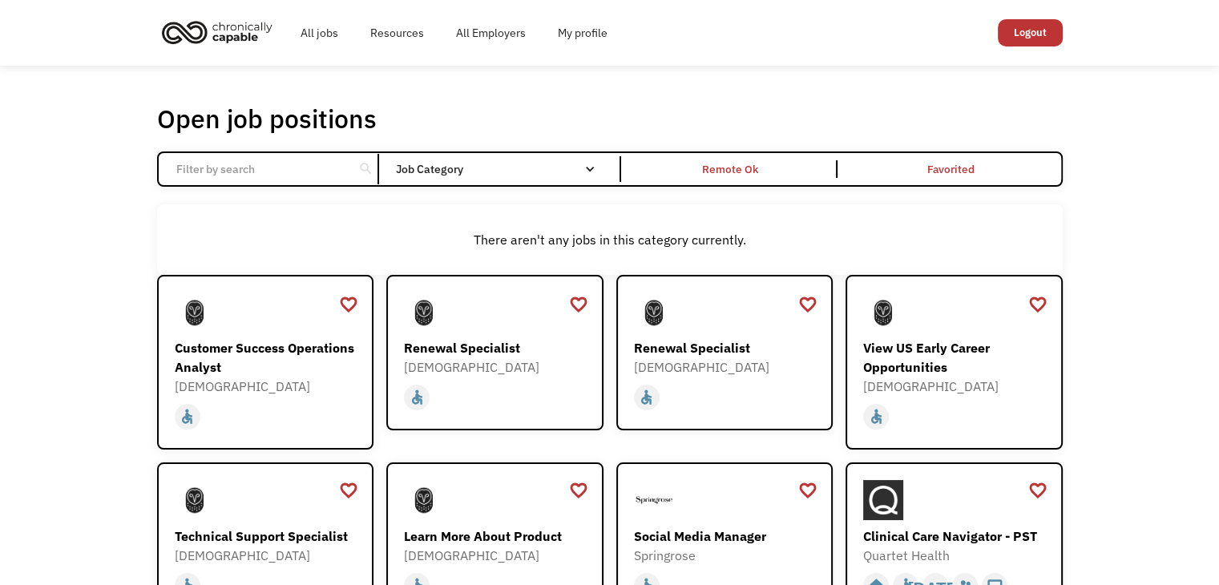
click at [534, 158] on div "Job Category" at bounding box center [503, 169] width 216 height 26
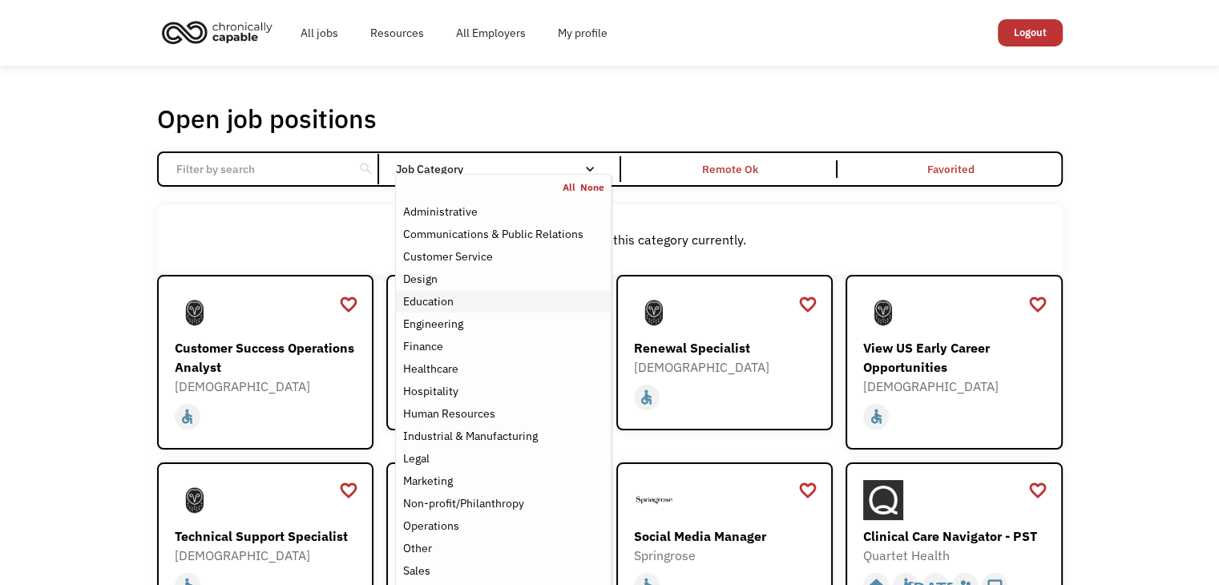
click at [510, 306] on div "Education" at bounding box center [502, 301] width 201 height 19
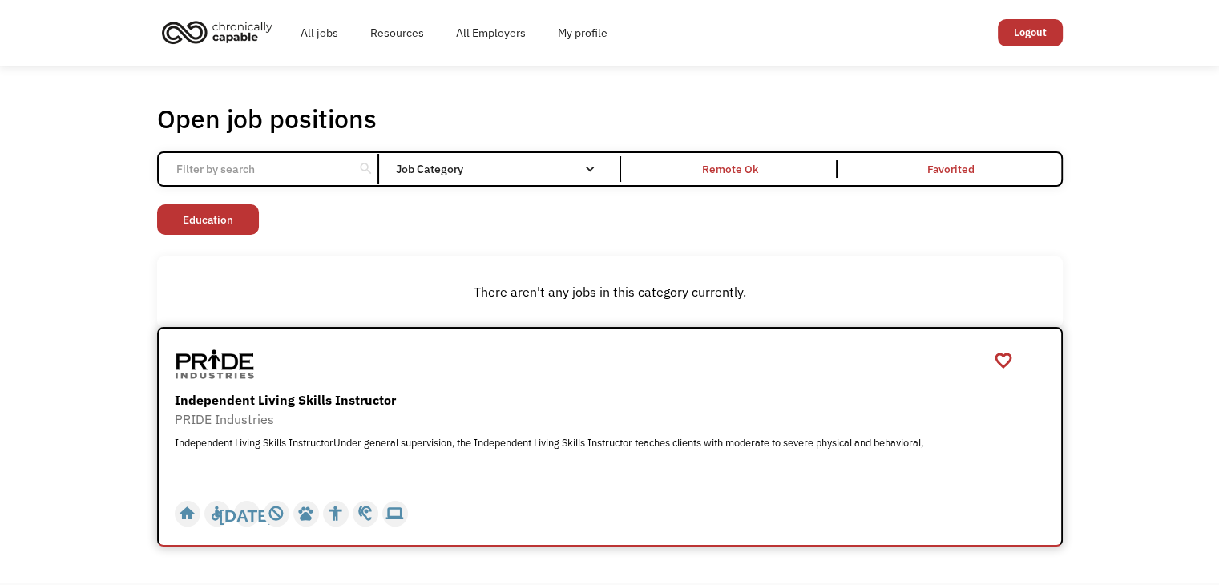
drag, startPoint x: 663, startPoint y: 397, endPoint x: 475, endPoint y: 398, distance: 188.3
click at [475, 398] on div "Independent Living Skills Instructor" at bounding box center [612, 399] width 874 height 19
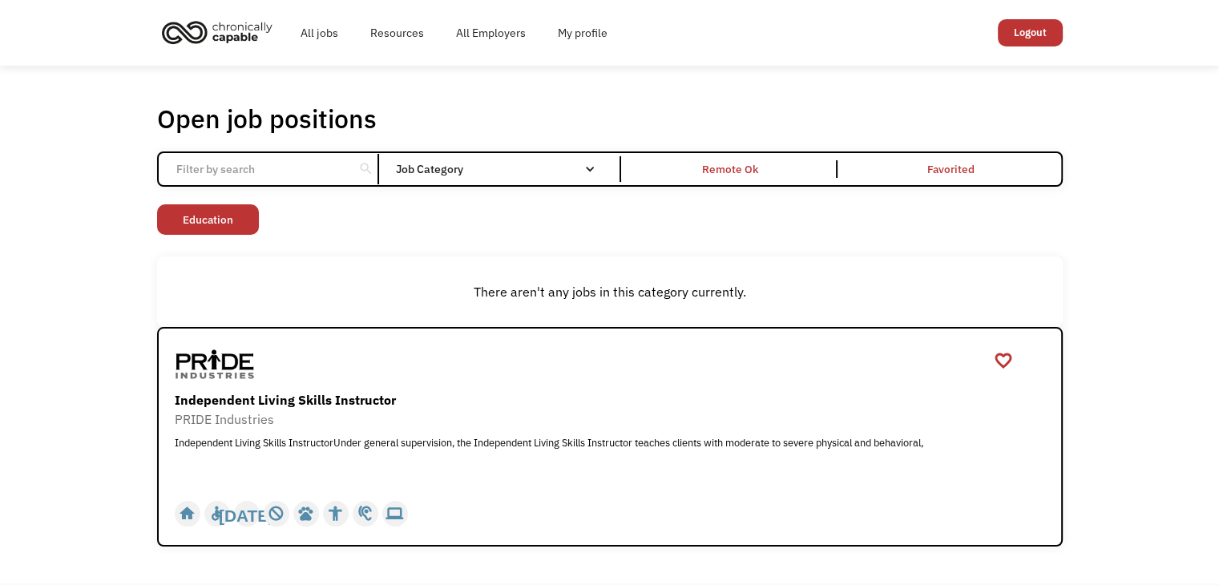
click at [248, 166] on input "Email Form" at bounding box center [256, 169] width 179 height 30
click at [322, 26] on link "All jobs" at bounding box center [319, 32] width 70 height 51
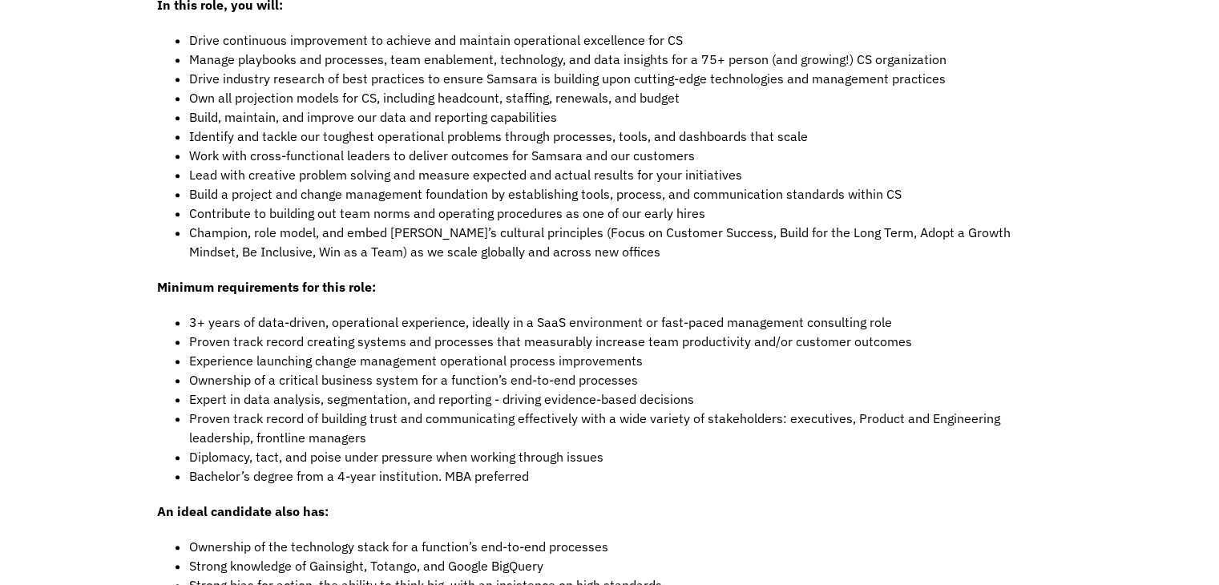
scroll to position [1423, 0]
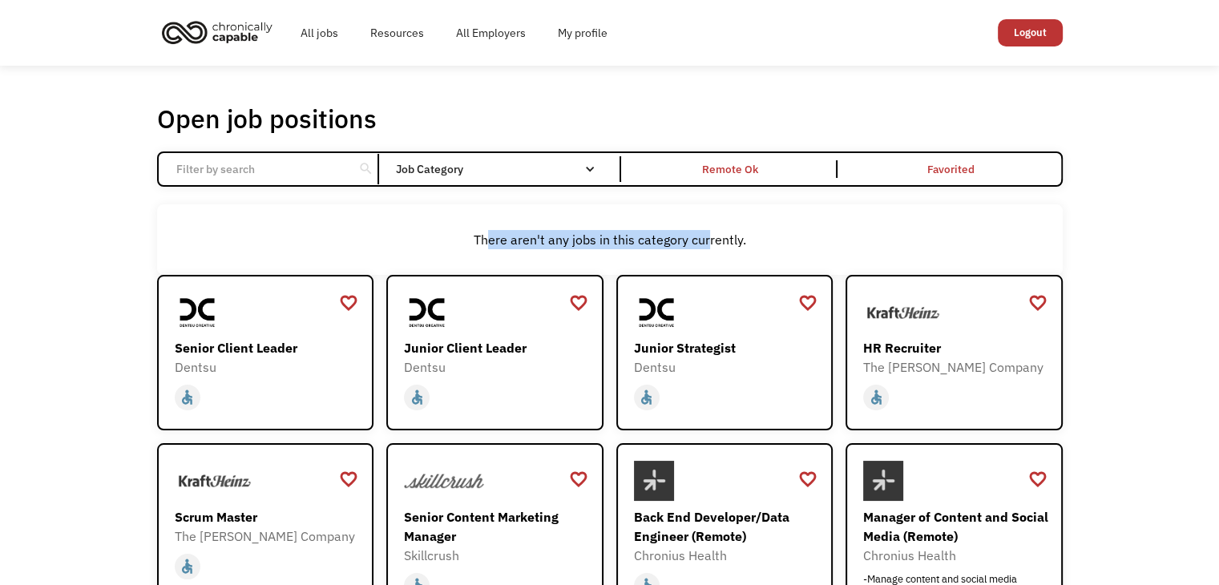
drag, startPoint x: 490, startPoint y: 240, endPoint x: 710, endPoint y: 264, distance: 221.6
click at [710, 264] on div "There aren't any jobs in this category currently." at bounding box center [609, 239] width 905 height 71
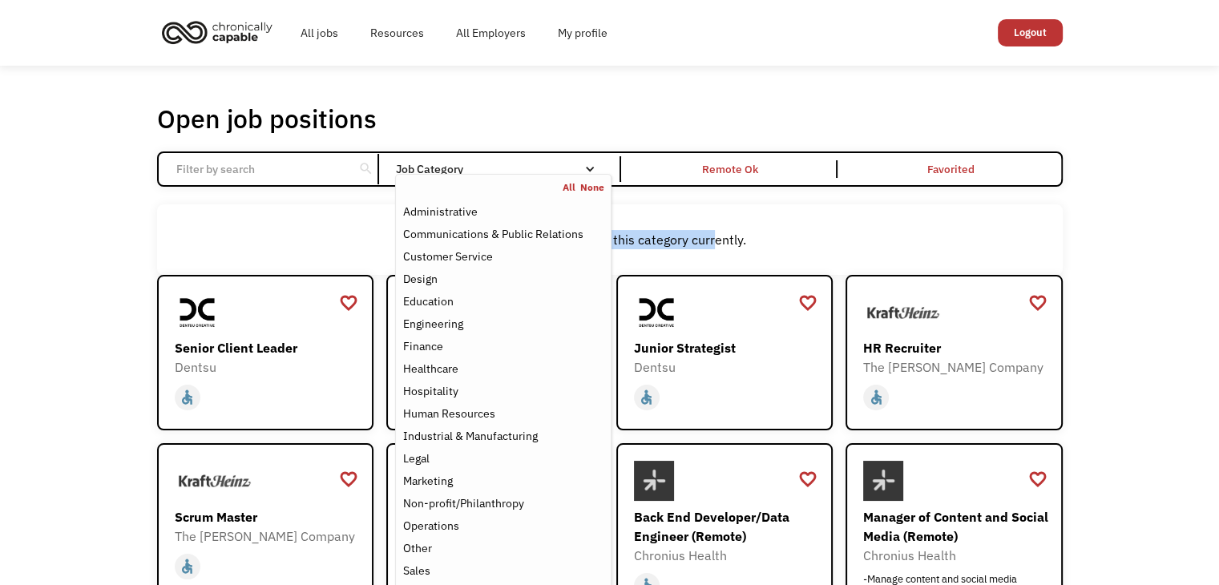
click at [567, 188] on link "All" at bounding box center [572, 187] width 18 height 13
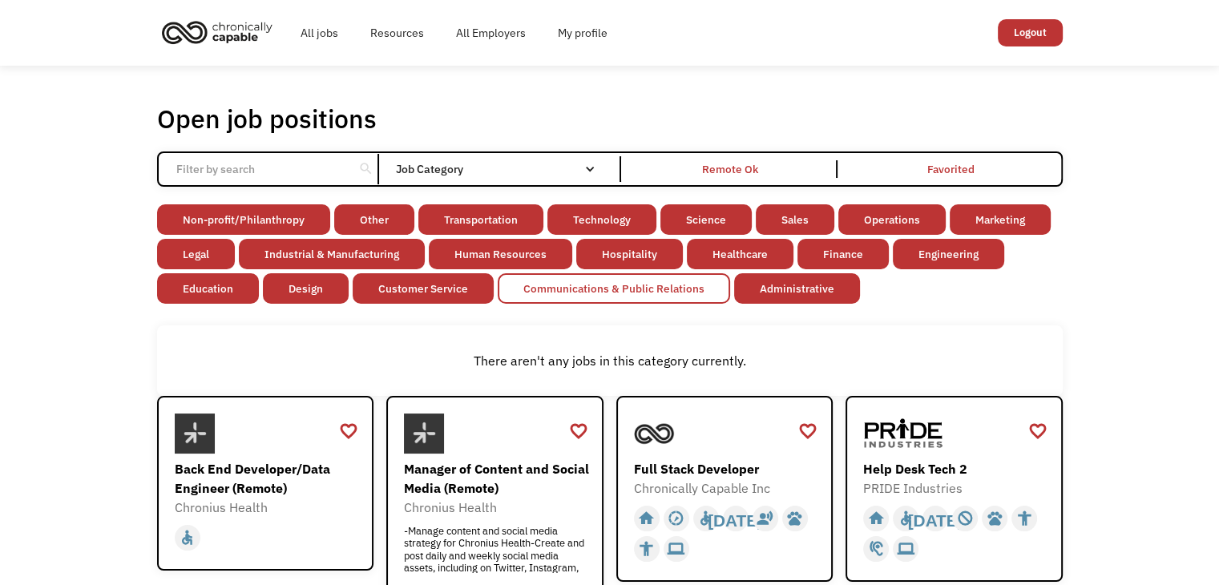
click at [523, 291] on link "Communications & Public Relations" at bounding box center [614, 288] width 232 height 30
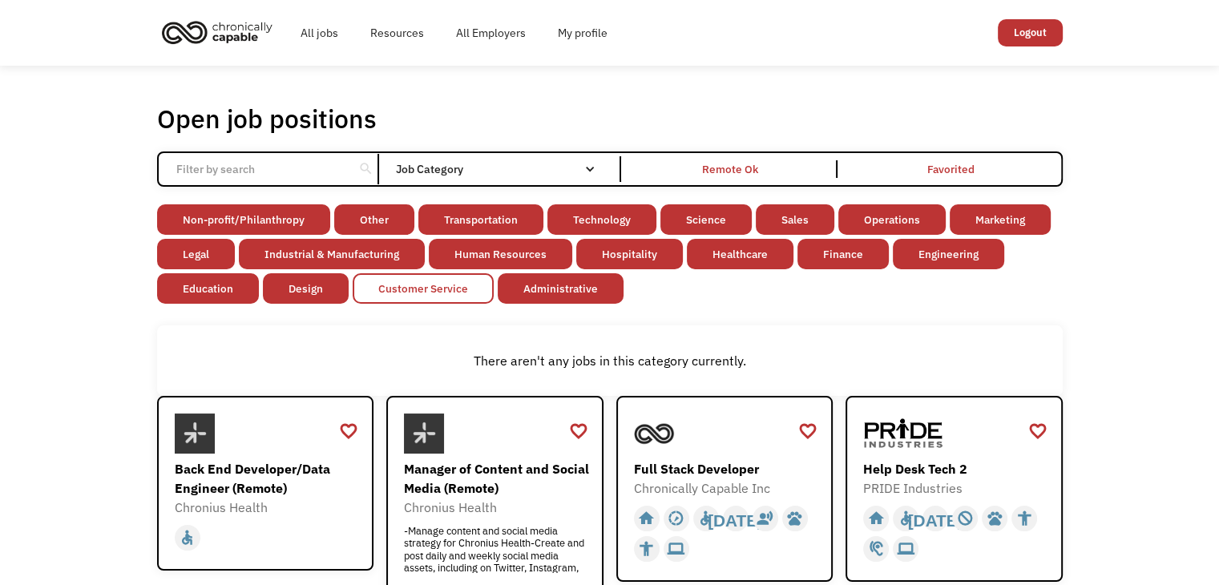
click at [421, 296] on link "Customer Service" at bounding box center [423, 288] width 141 height 30
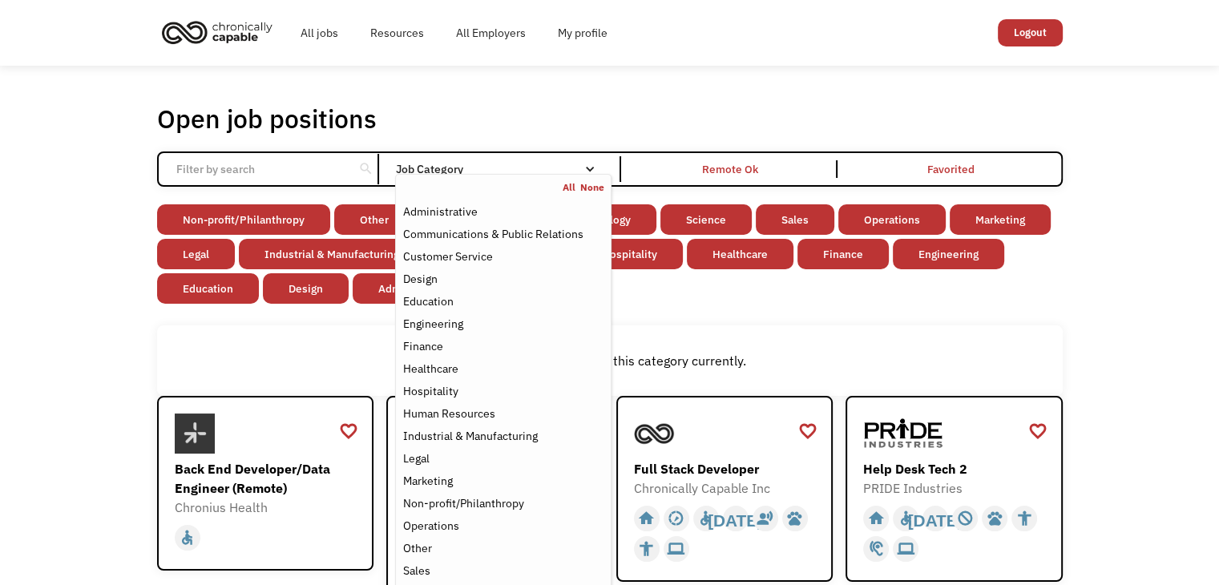
click at [459, 164] on div "Job Category" at bounding box center [503, 168] width 216 height 11
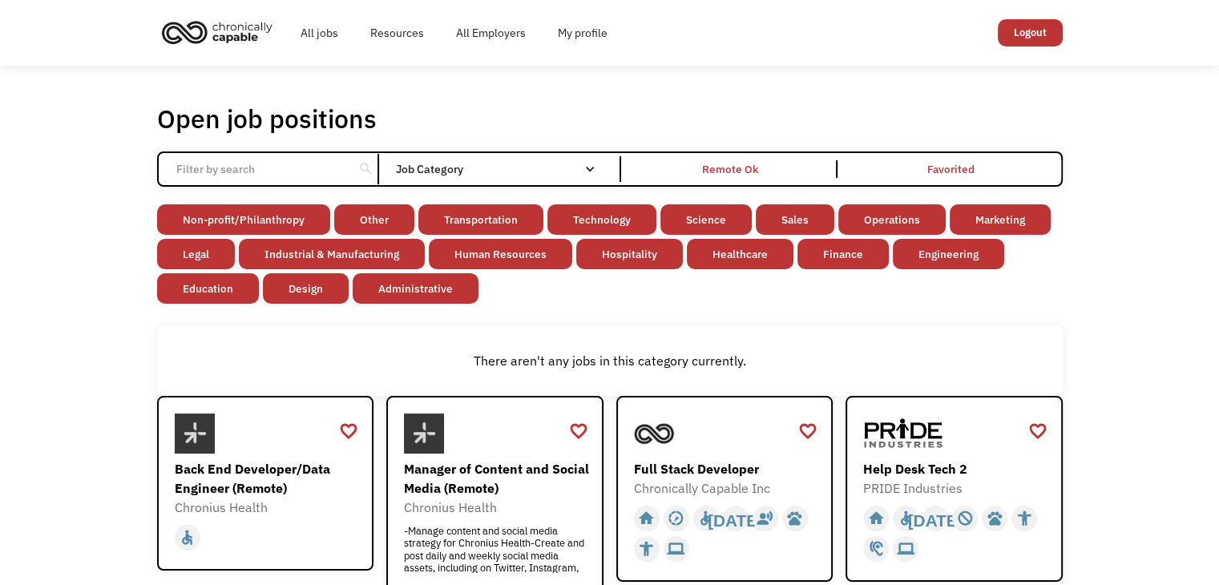
click at [542, 170] on div "Job Category" at bounding box center [503, 168] width 216 height 11
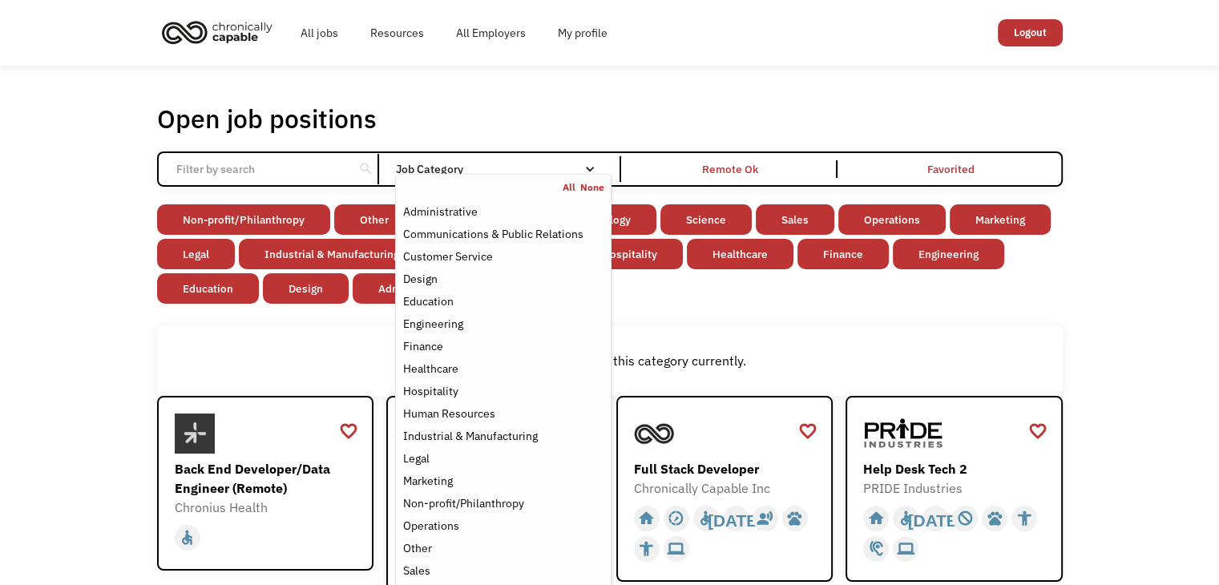
click at [570, 190] on link "All" at bounding box center [572, 187] width 18 height 13
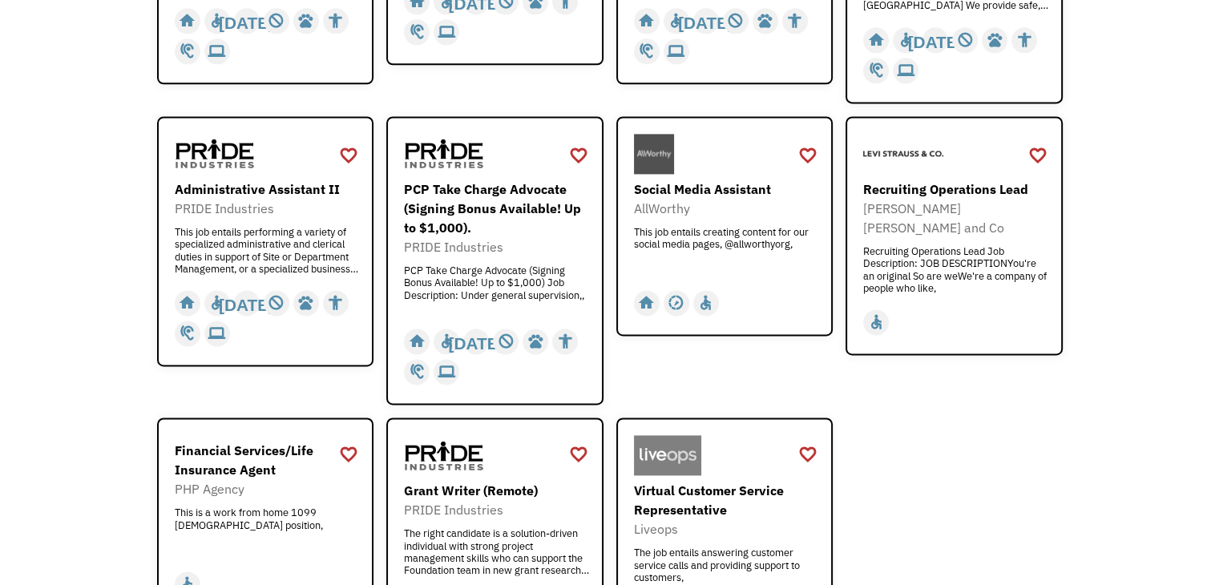
scroll to position [2272, 0]
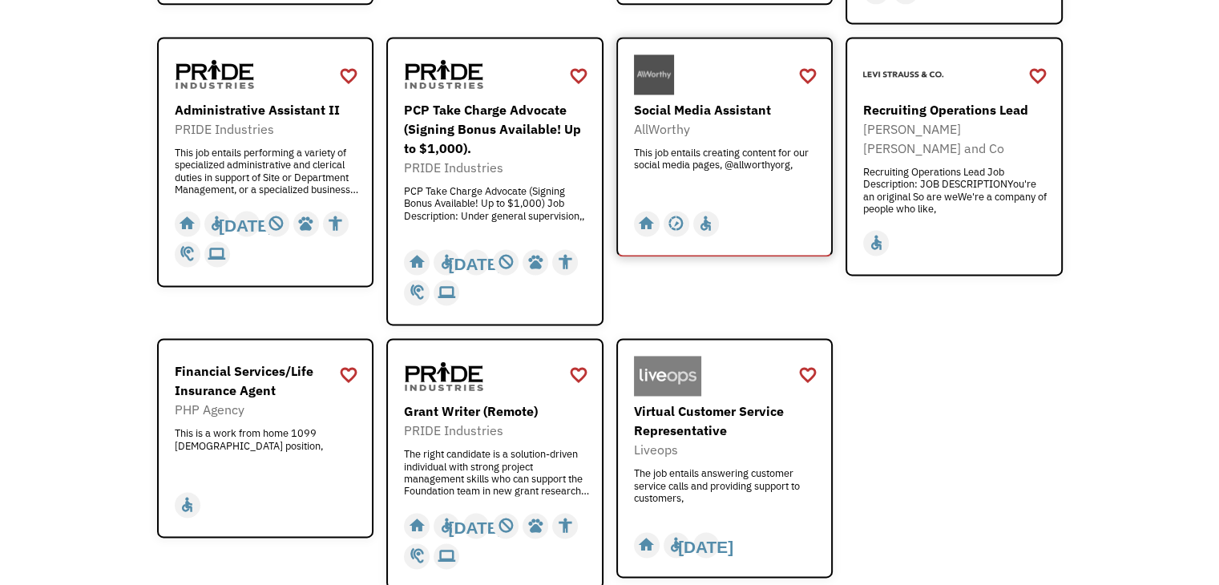
click at [650, 100] on div "Social Media Assistant" at bounding box center [727, 109] width 186 height 19
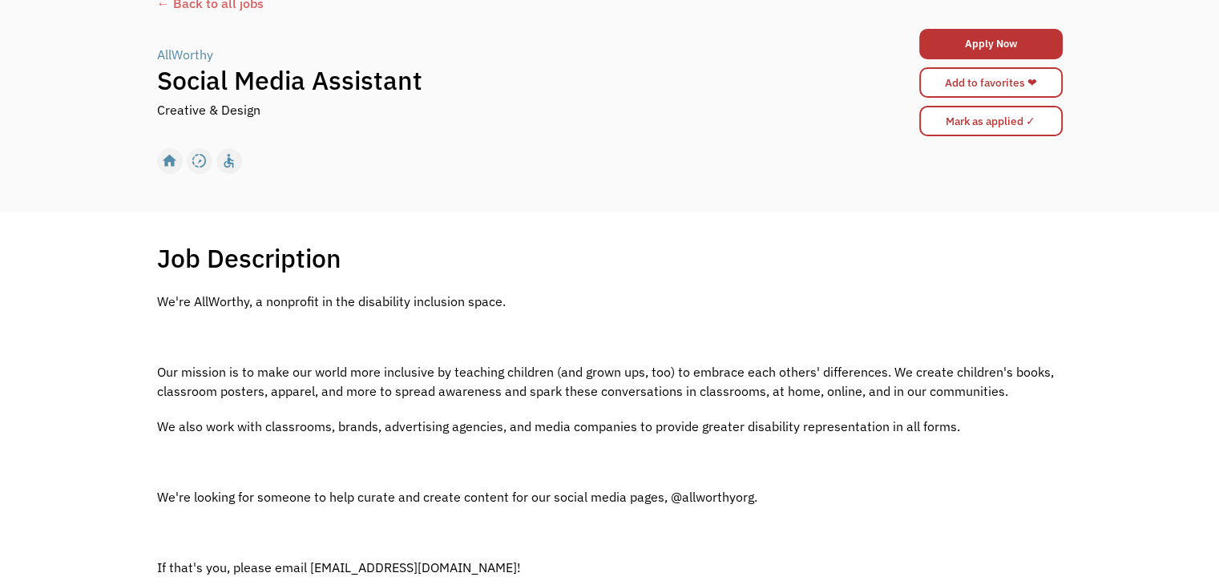
scroll to position [70, 0]
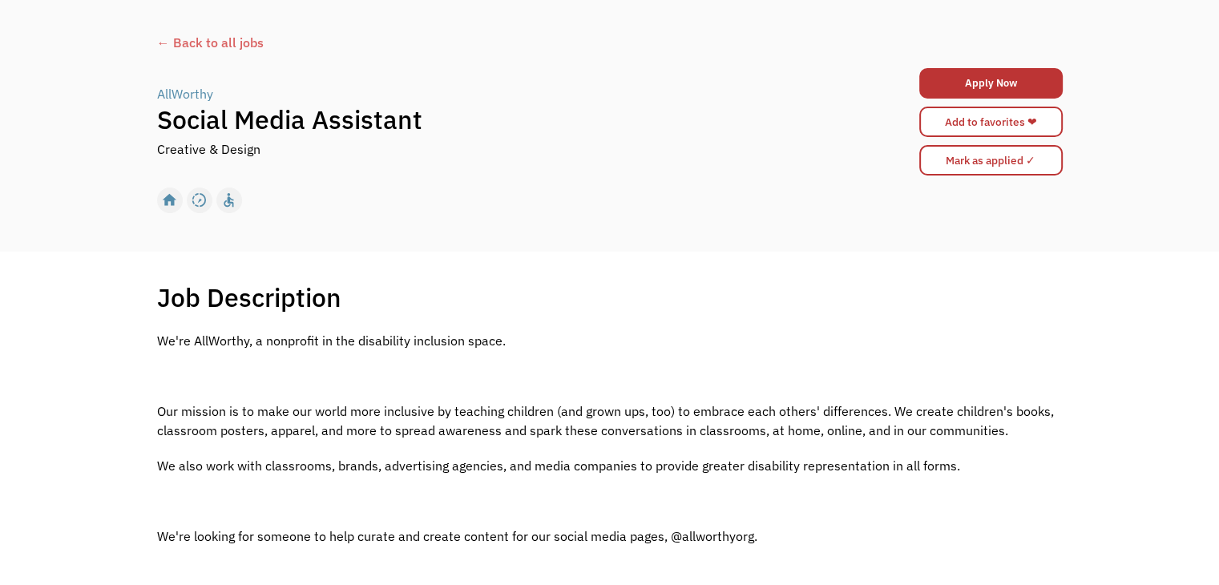
click at [188, 39] on div "← Back to all jobs" at bounding box center [609, 42] width 905 height 19
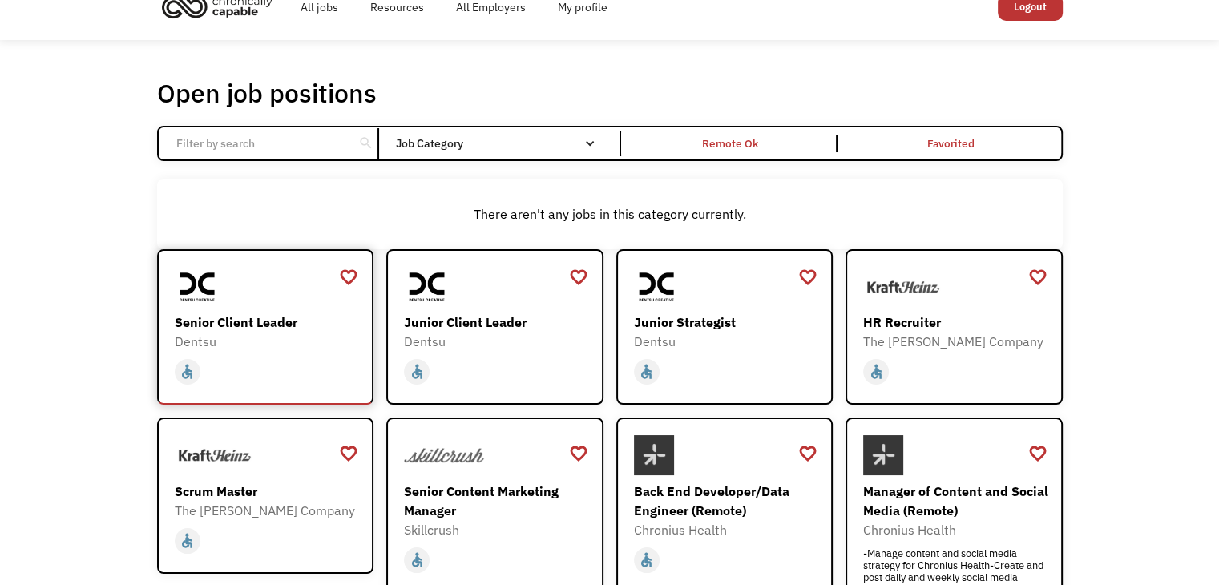
scroll to position [42, 0]
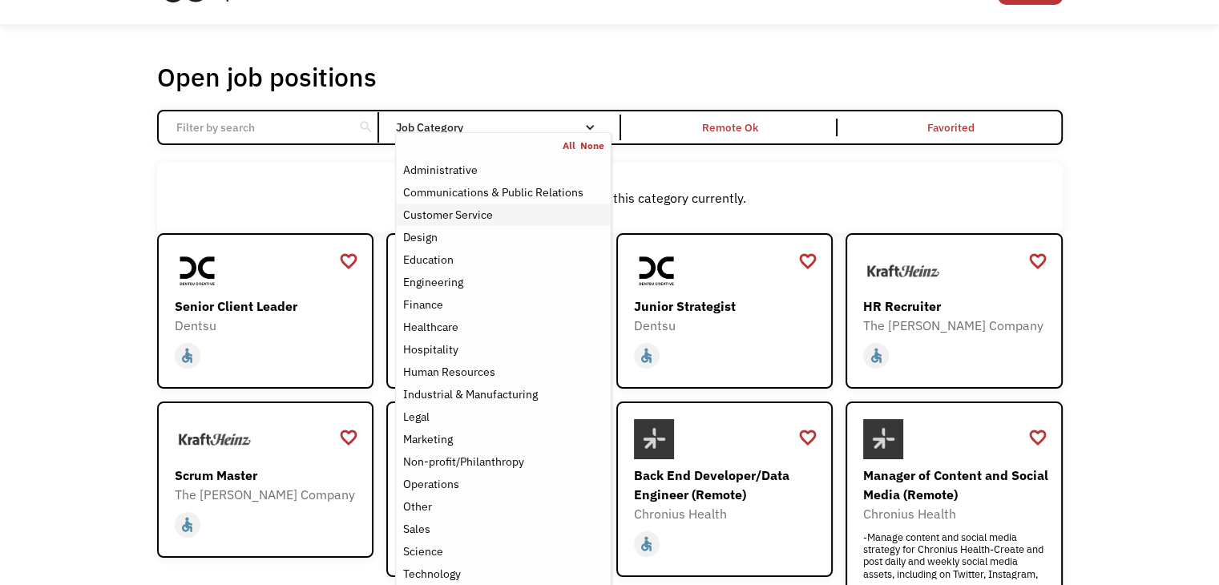
click at [446, 216] on div "Customer Service" at bounding box center [447, 214] width 90 height 19
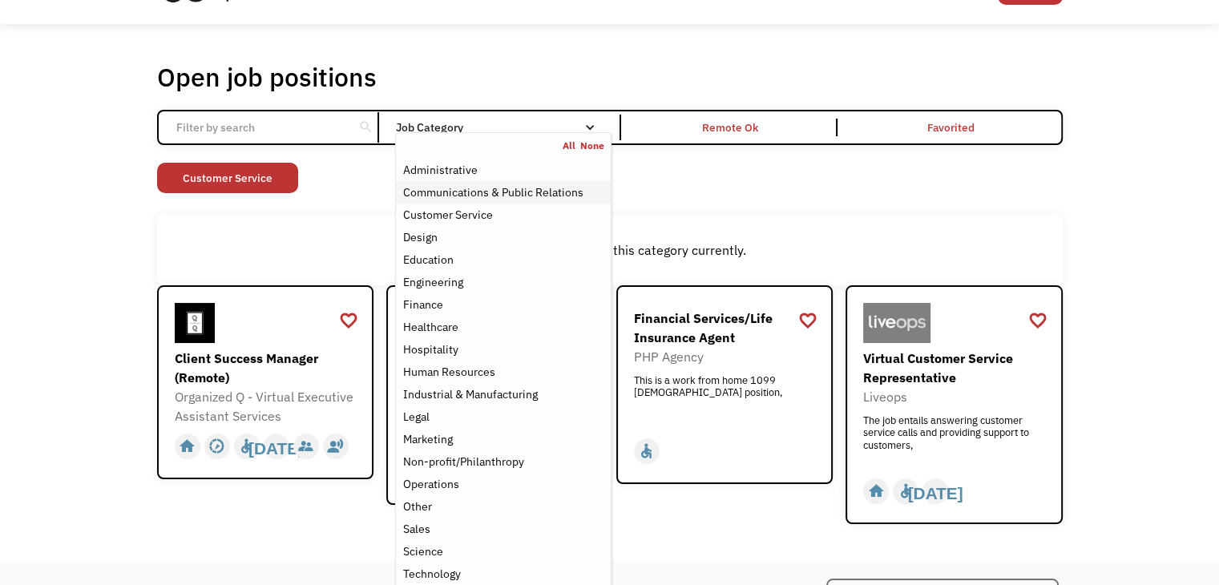
click at [437, 189] on div "Communications & Public Relations" at bounding box center [492, 192] width 180 height 19
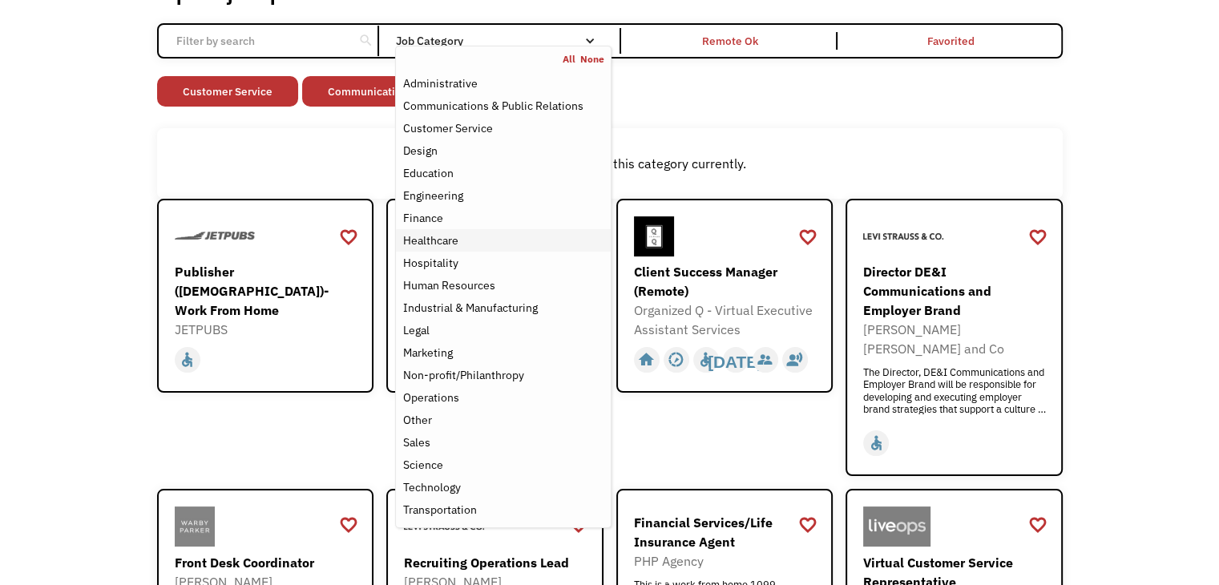
scroll to position [135, 0]
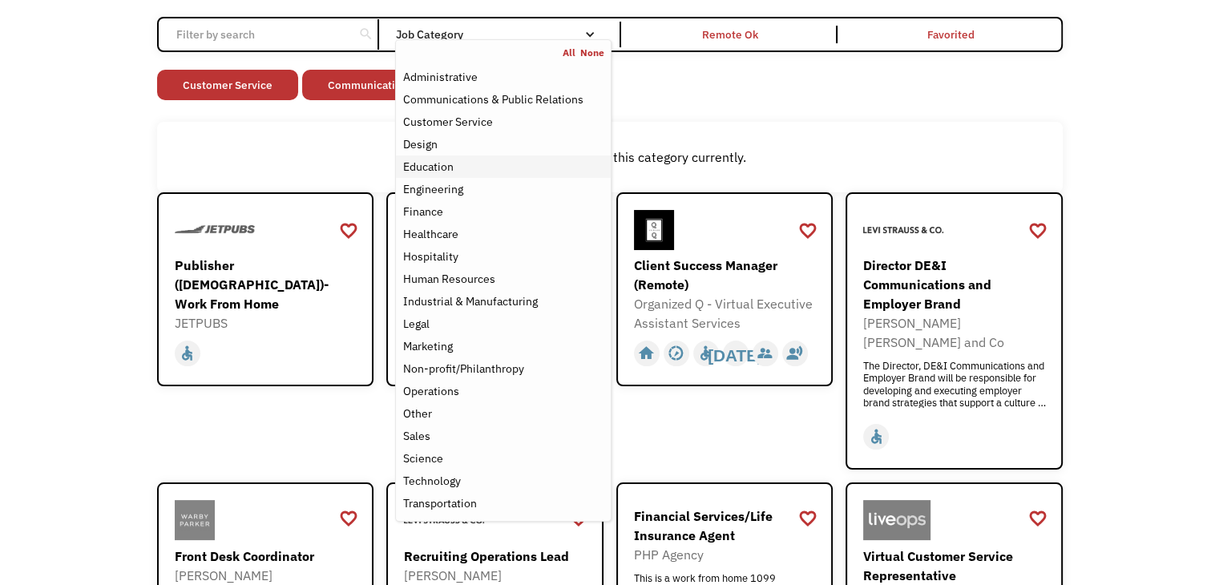
click at [409, 164] on div "Education" at bounding box center [427, 166] width 50 height 19
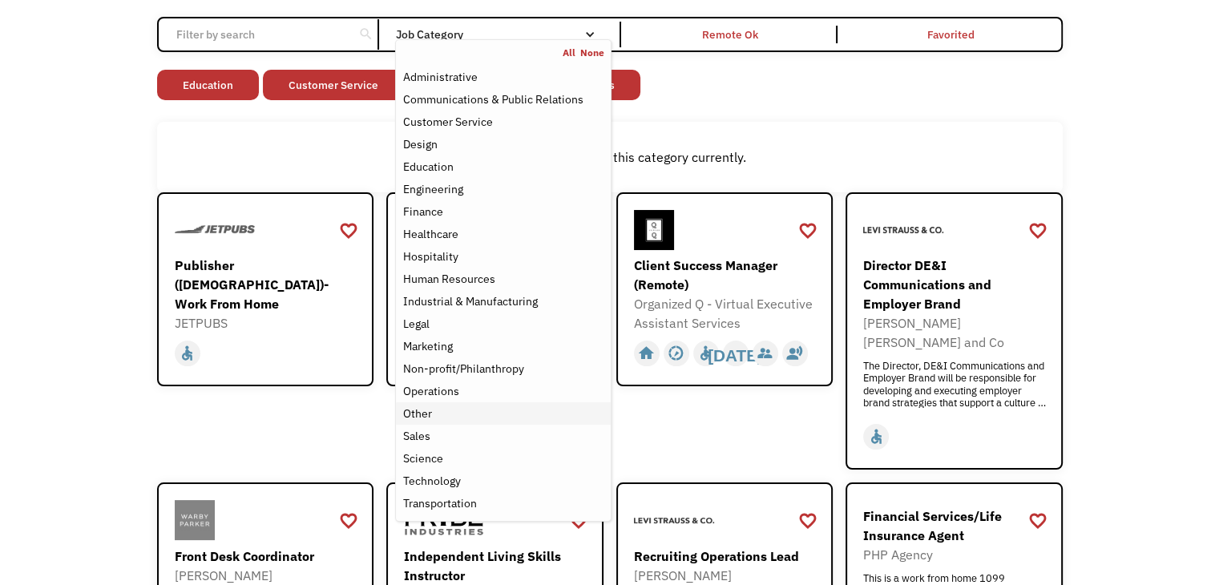
click at [417, 404] on div "Other" at bounding box center [416, 413] width 29 height 19
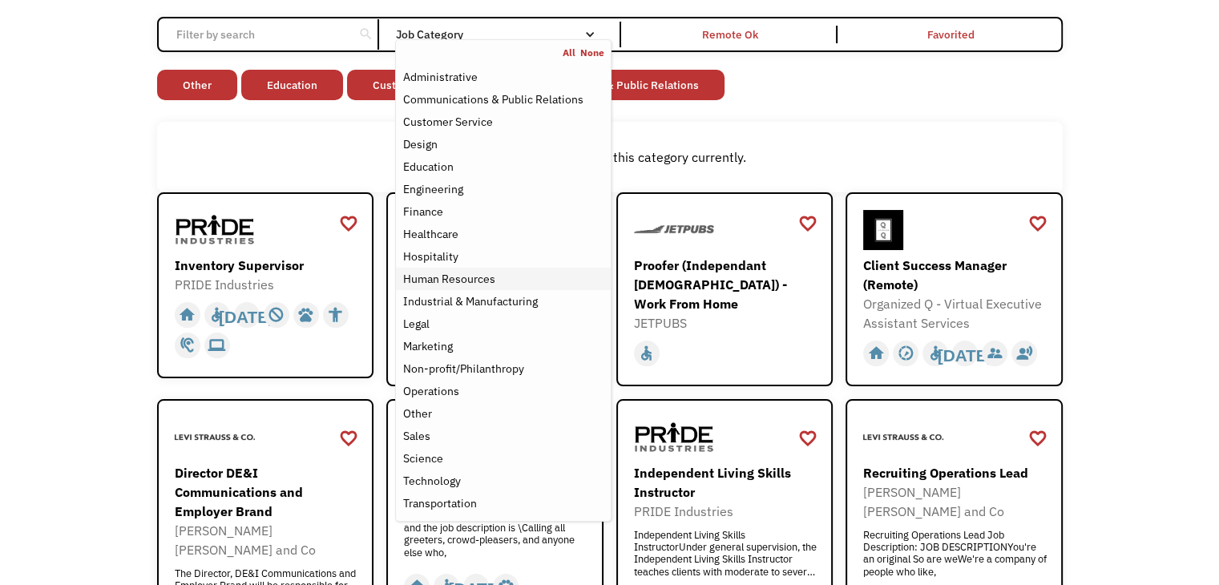
click at [417, 273] on div "Human Resources" at bounding box center [448, 278] width 92 height 19
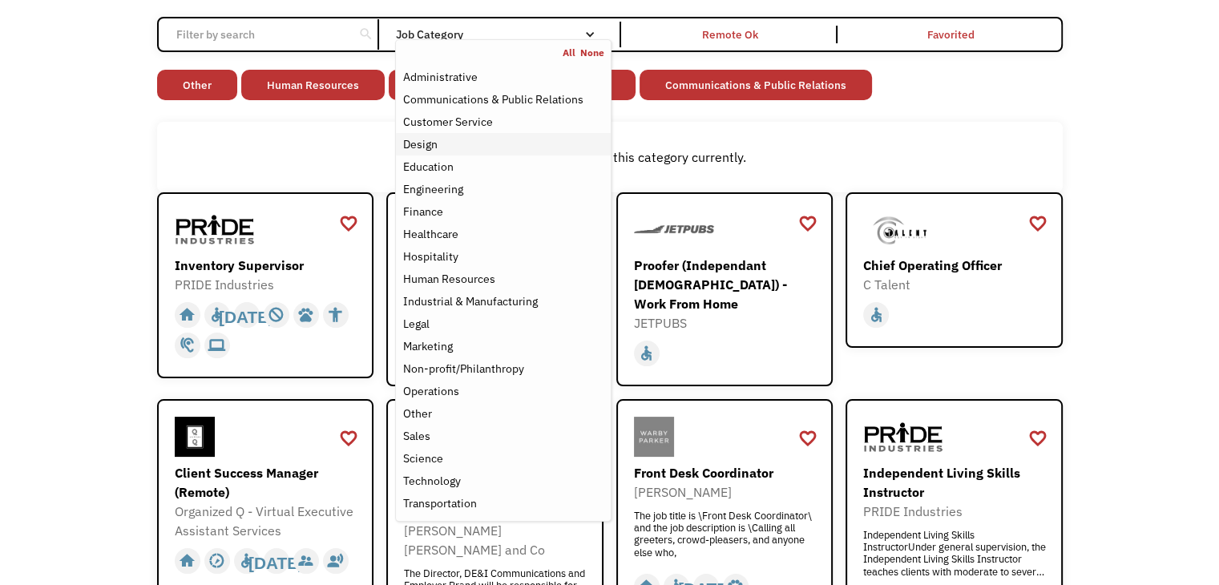
click at [426, 142] on div "Design" at bounding box center [419, 144] width 34 height 19
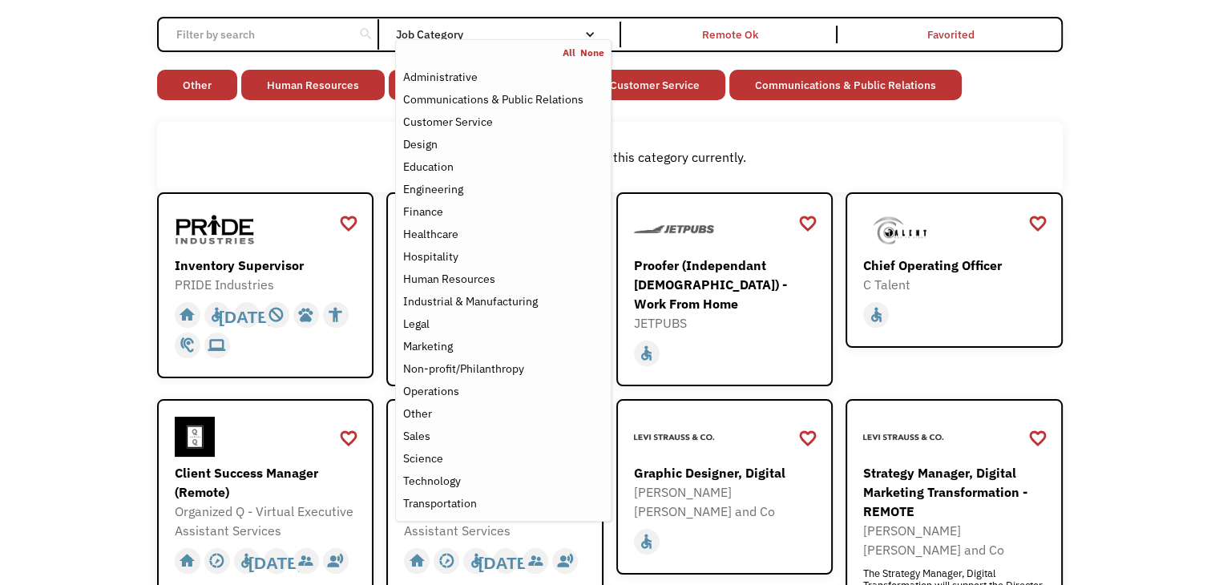
click at [269, 130] on div "There aren't any jobs in this category currently." at bounding box center [609, 157] width 905 height 71
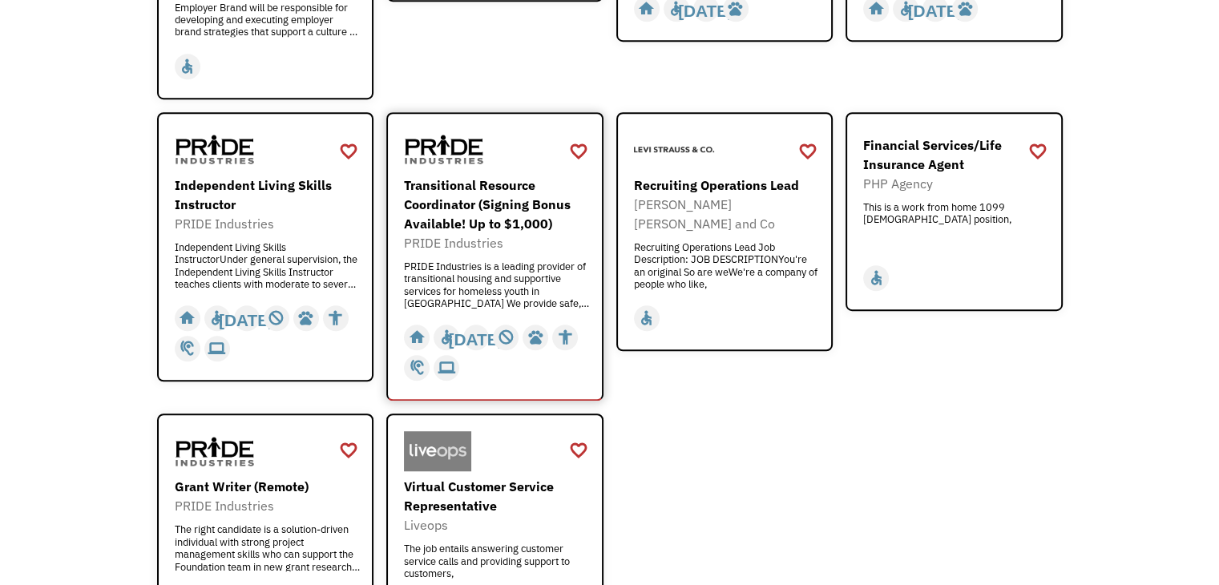
scroll to position [1008, 0]
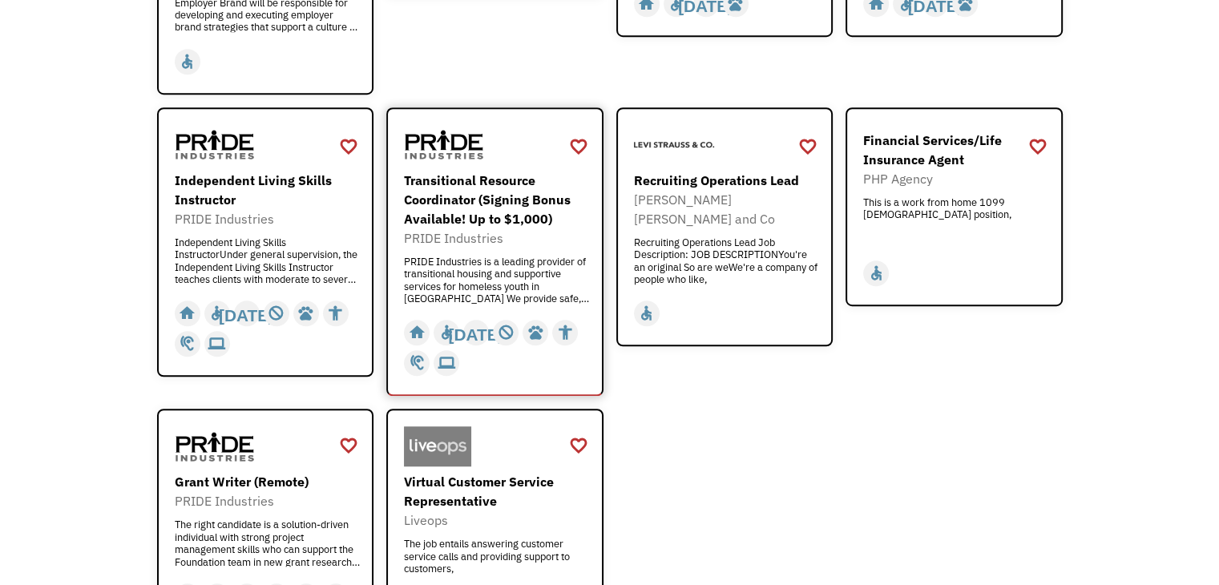
click at [466, 175] on div "Transitional Resource Coordinator (Signing Bonus Available! Up to $1,000)" at bounding box center [497, 200] width 186 height 58
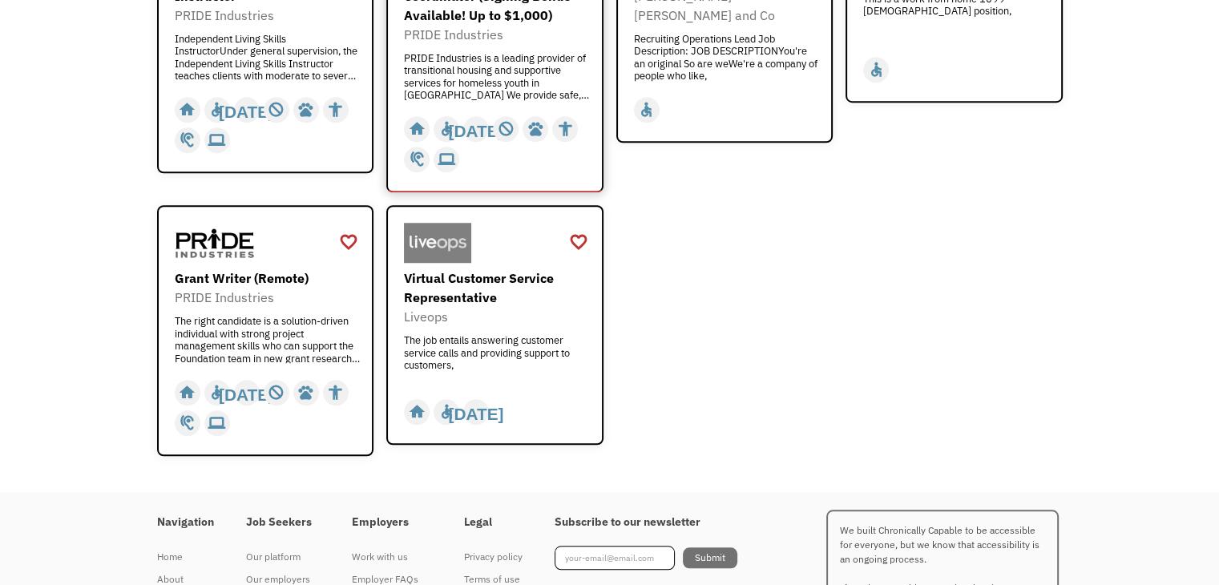
scroll to position [1215, 0]
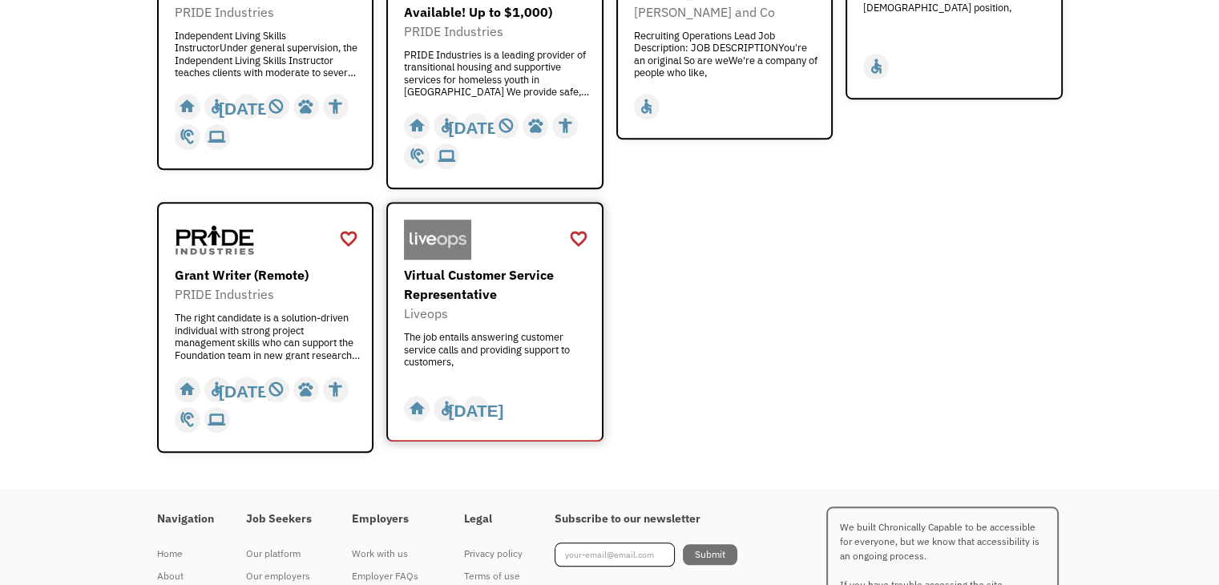
click at [454, 265] on div "Virtual Customer Service Representative" at bounding box center [497, 284] width 186 height 38
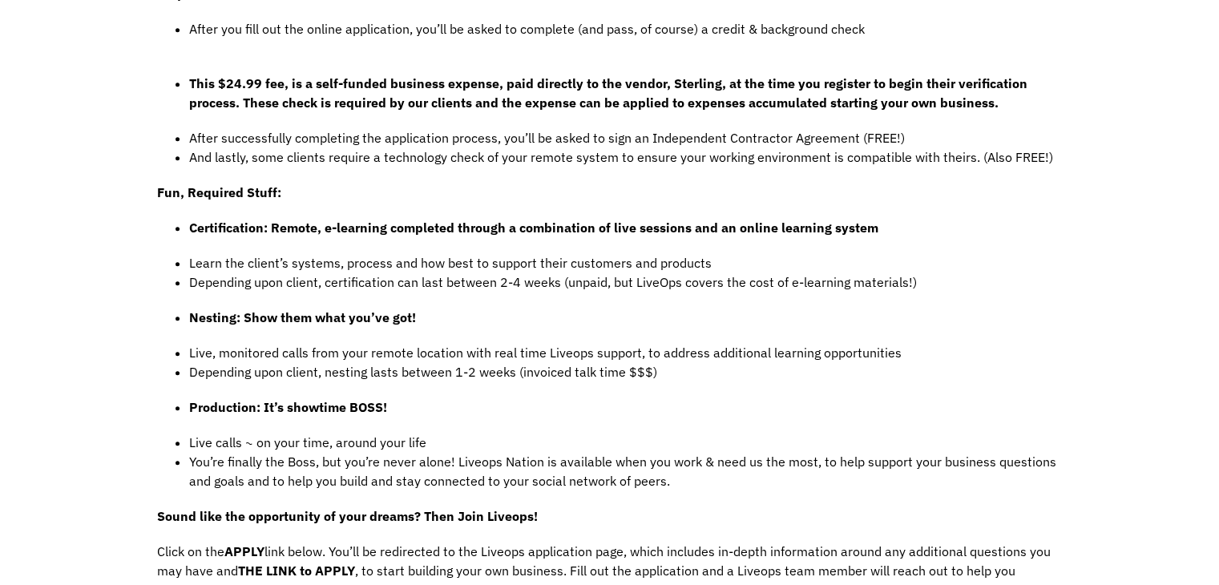
scroll to position [1239, 0]
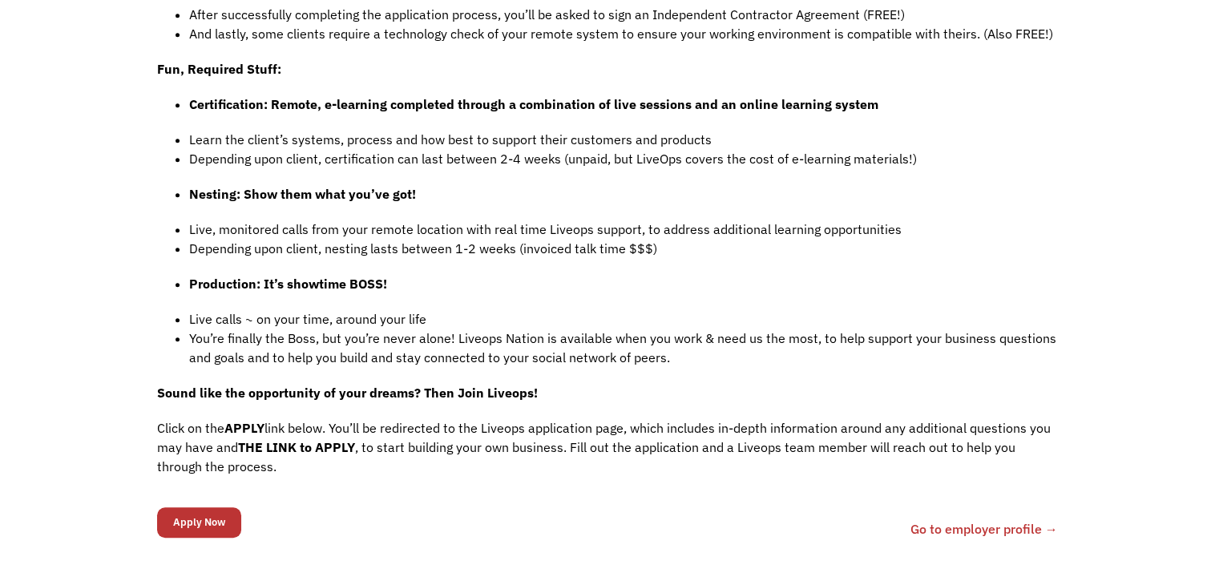
click at [212, 507] on input "Apply Now" at bounding box center [199, 522] width 84 height 30
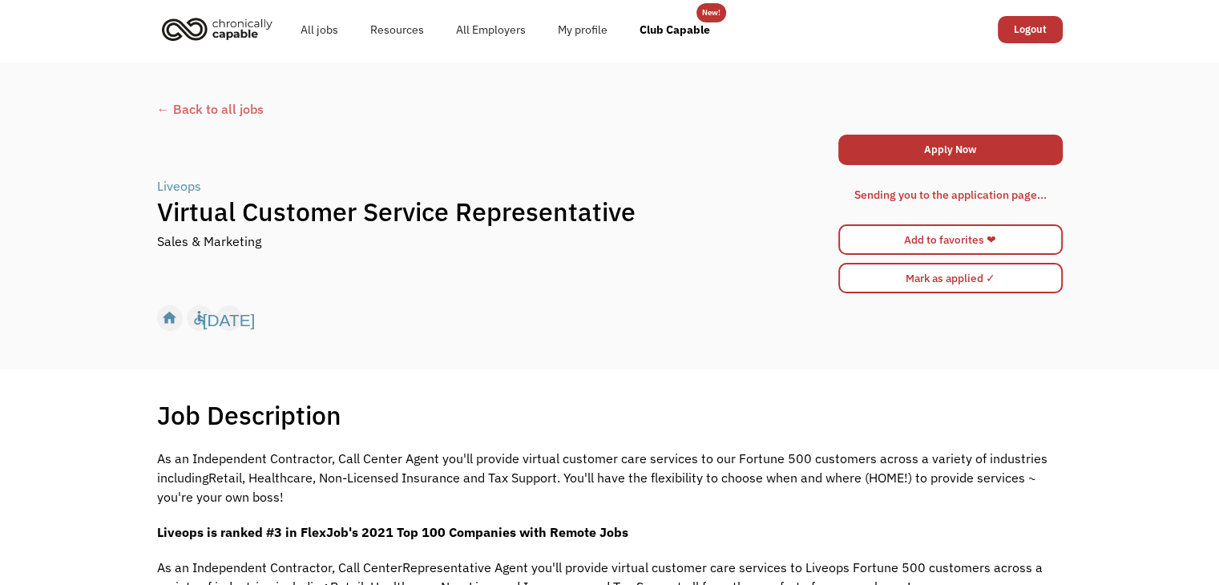
scroll to position [0, 0]
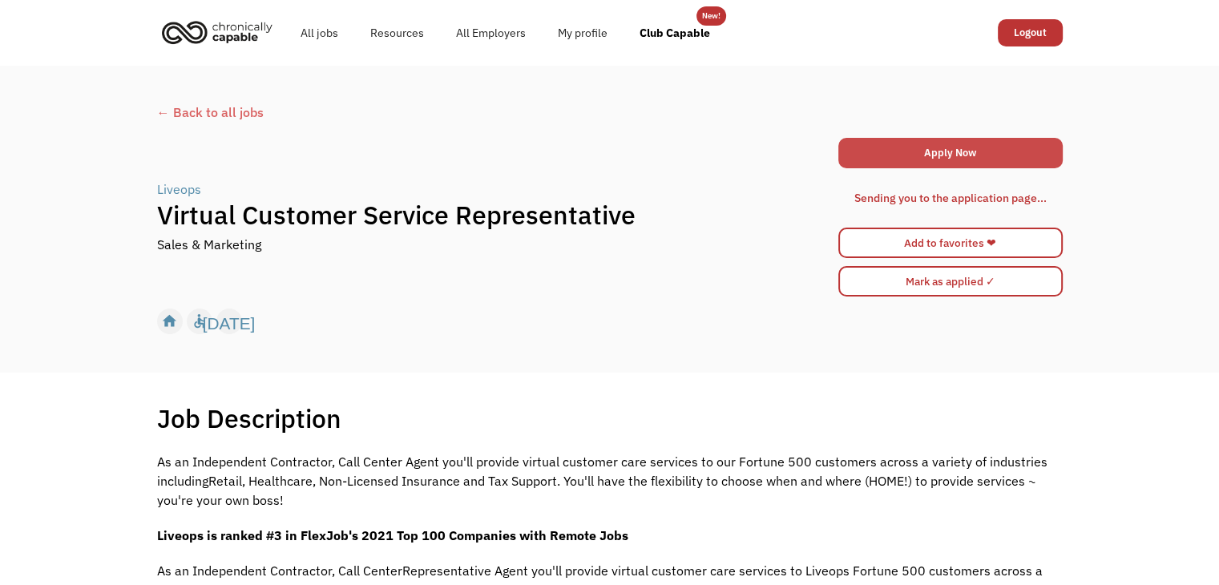
click at [901, 145] on link "Apply Now" at bounding box center [950, 153] width 224 height 30
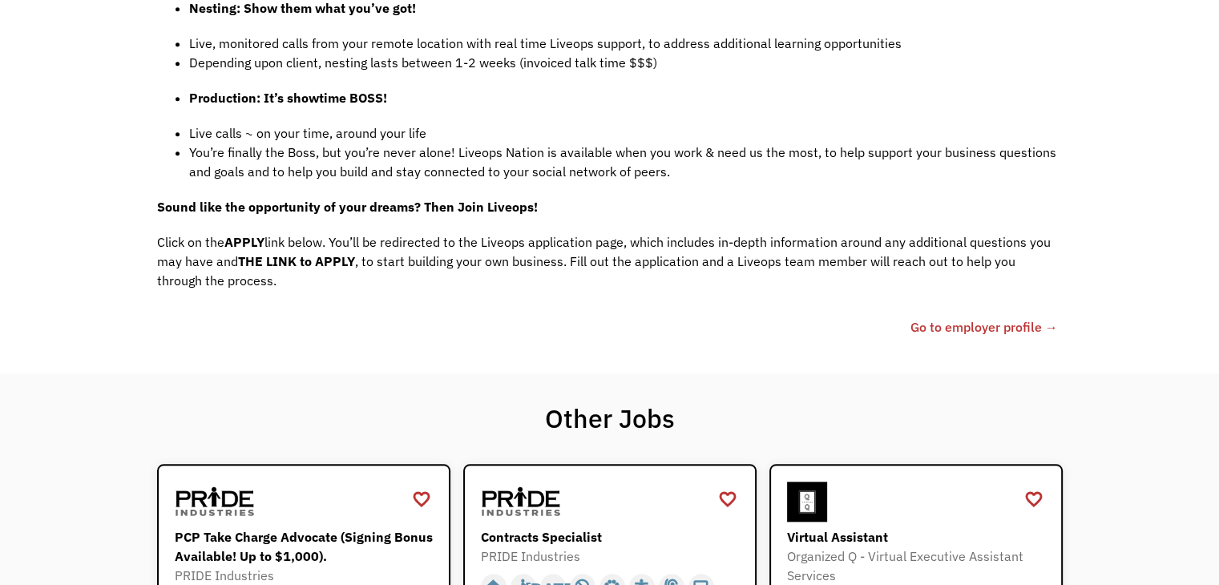
scroll to position [1474, 0]
